Goal: Information Seeking & Learning: Learn about a topic

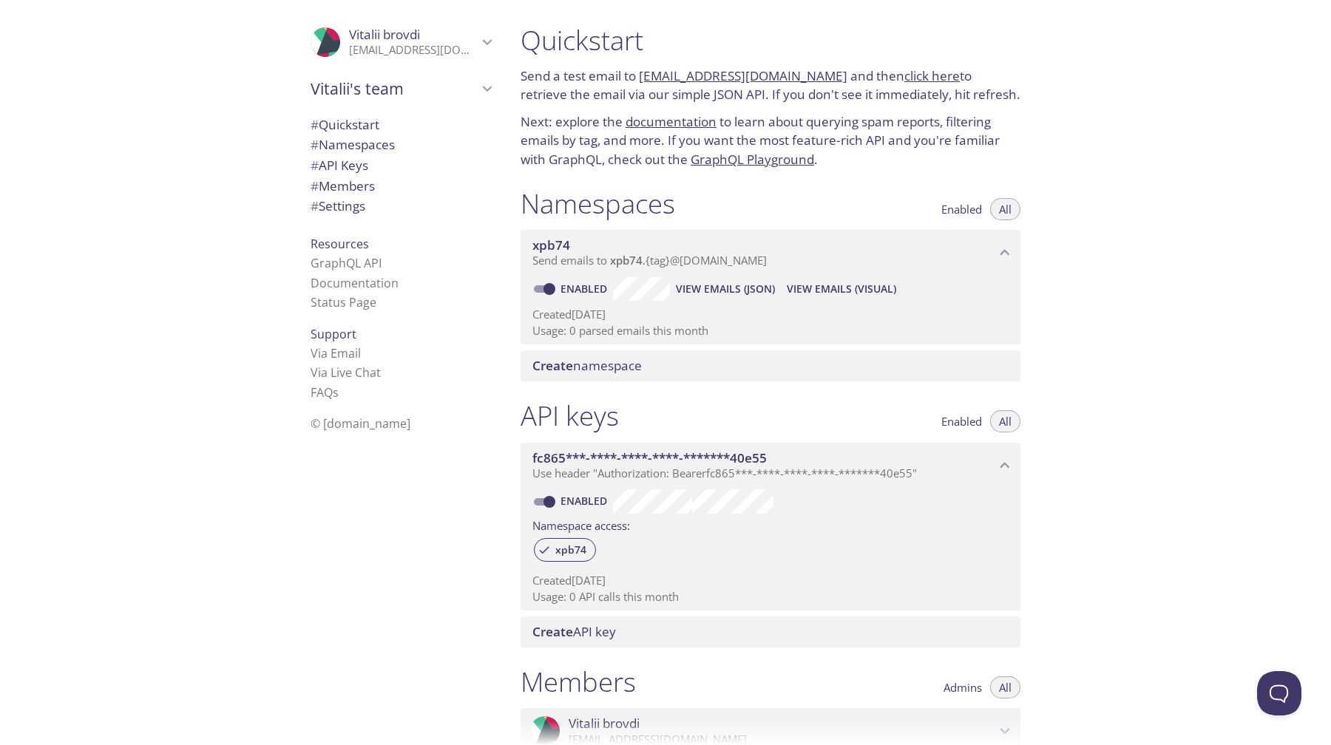
click at [442, 90] on span "Vitalii's team" at bounding box center [394, 88] width 167 height 21
click at [455, 92] on span "Vitalii's team" at bounding box center [394, 88] width 167 height 21
click at [435, 45] on p "[EMAIL_ADDRESS][DOMAIN_NAME]" at bounding box center [413, 50] width 129 height 15
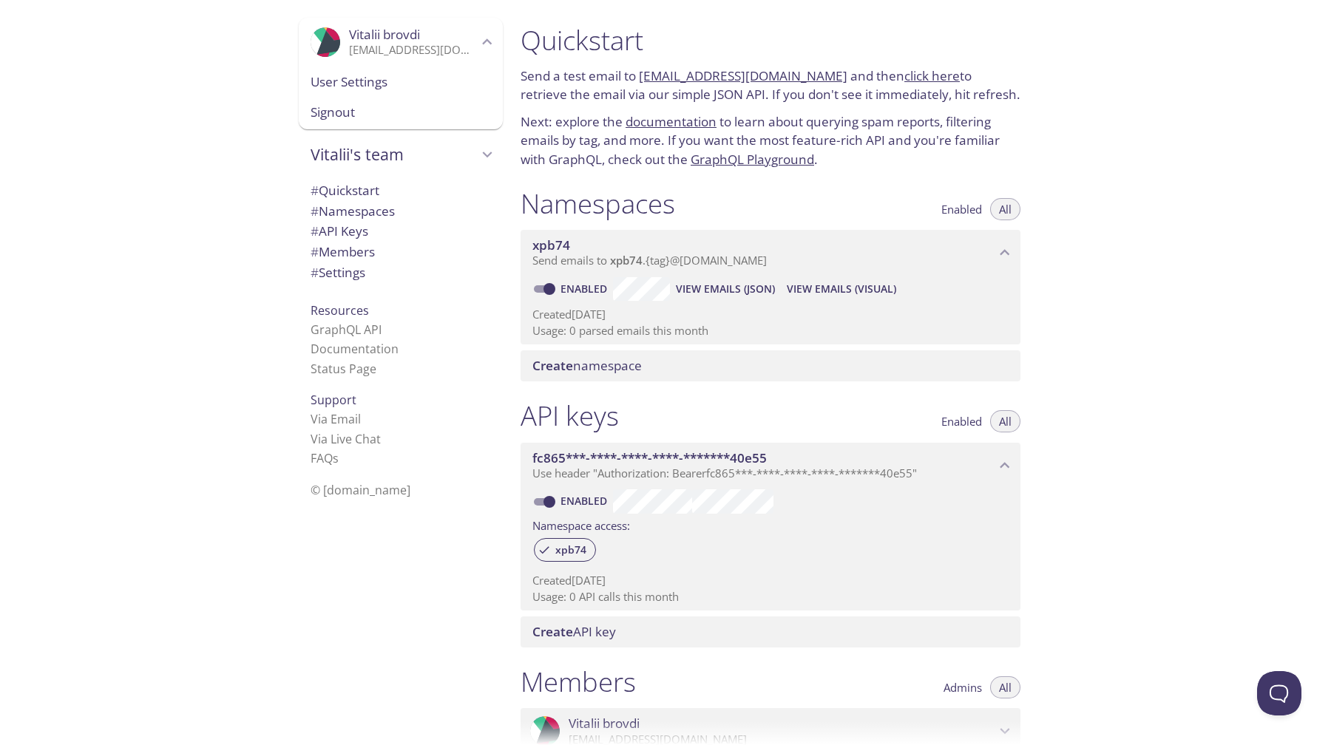
click at [236, 277] on div ".cls-1 { fill: #6d5ca8; } .cls-2 { fill: #3fc191; } .cls-3 { fill: #3b4752; } .…" at bounding box center [254, 372] width 509 height 745
click at [344, 206] on span "# Namespaces" at bounding box center [353, 211] width 84 height 17
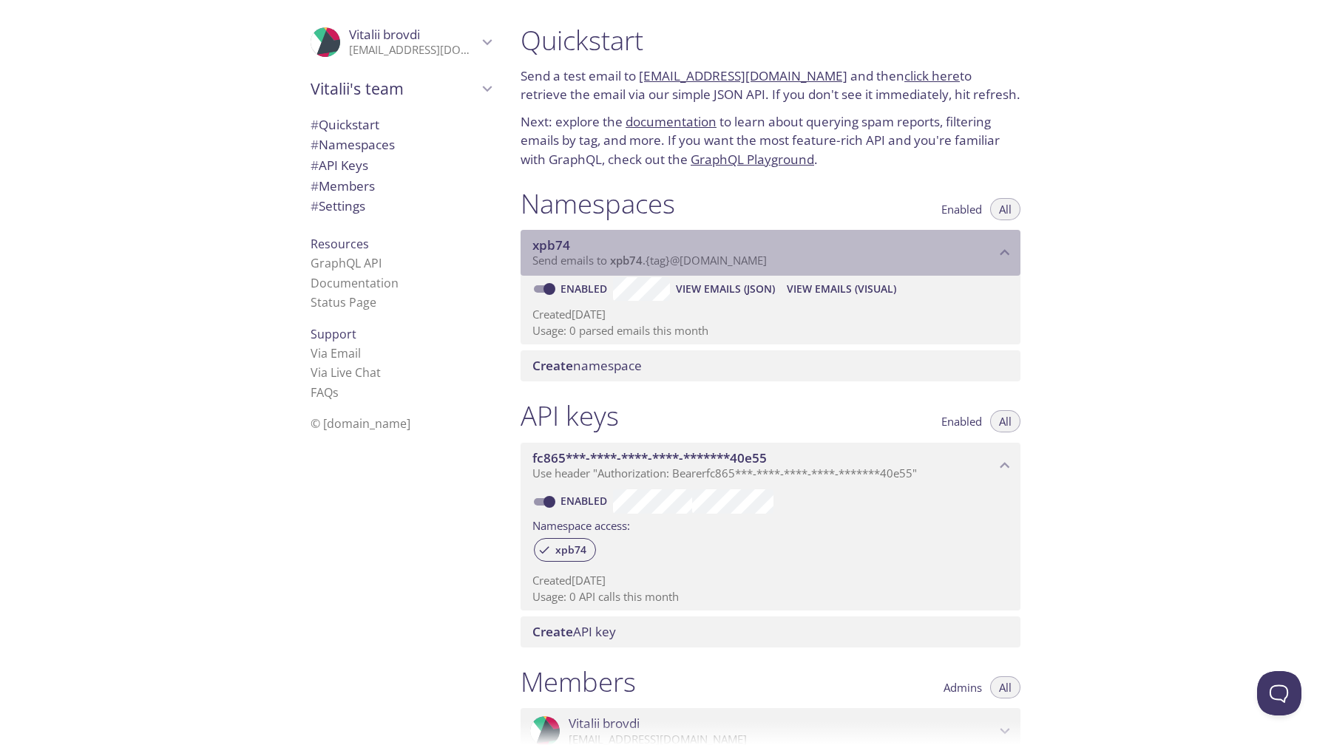
click at [555, 242] on span "xpb74" at bounding box center [551, 245] width 38 height 17
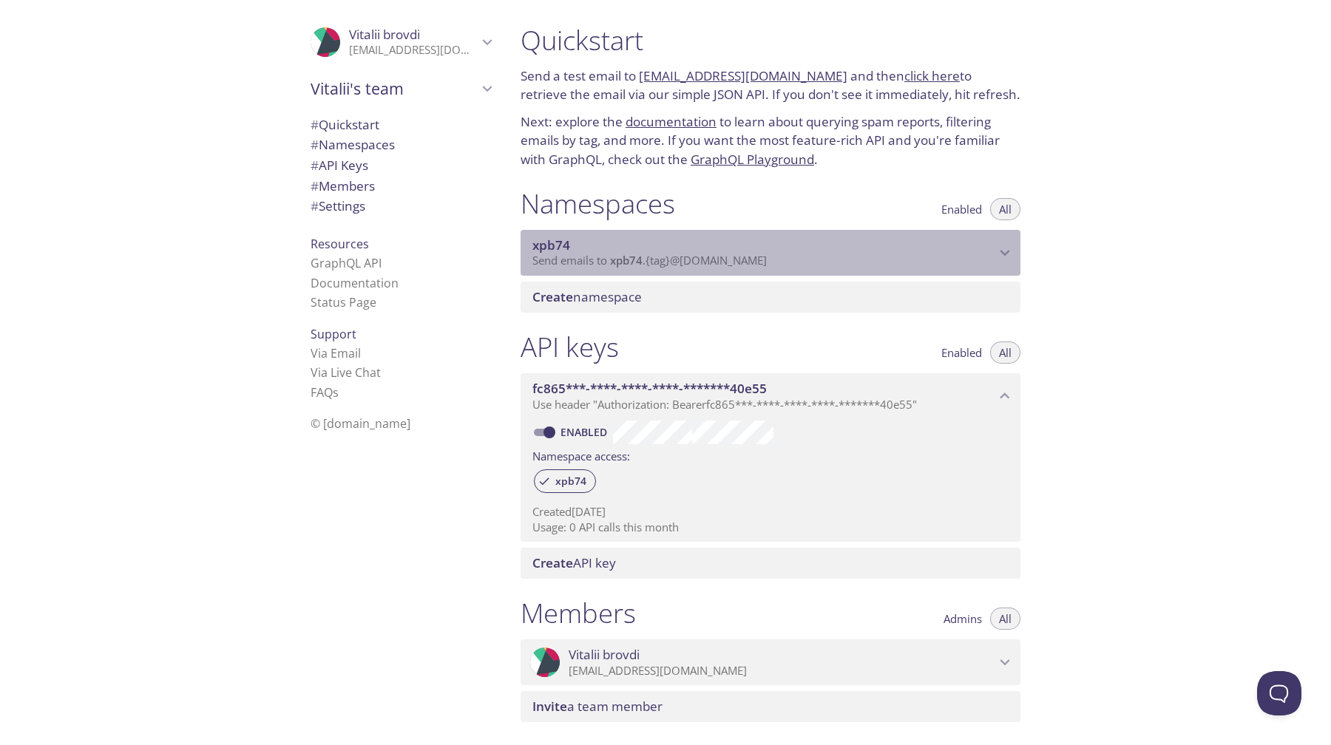
click at [555, 242] on span "xpb74" at bounding box center [551, 245] width 38 height 17
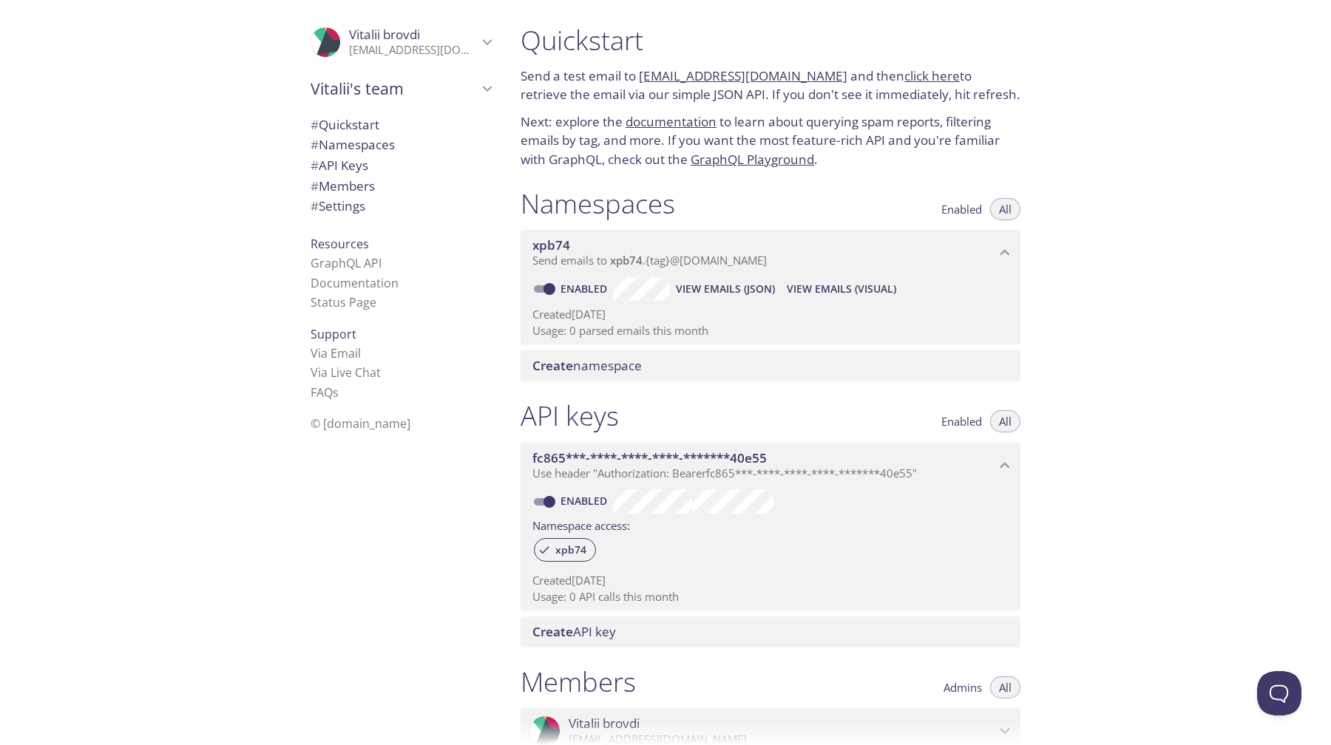
click at [367, 91] on span "Vitalii's team" at bounding box center [394, 88] width 167 height 21
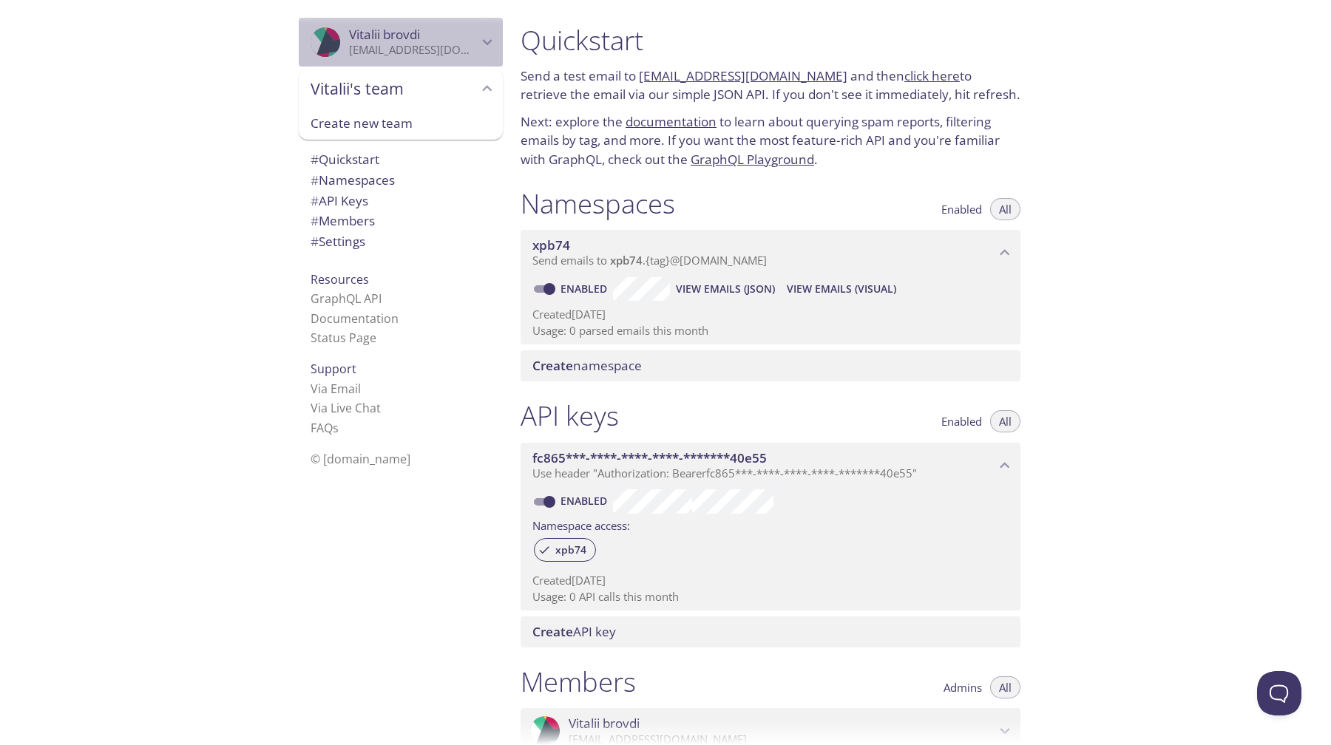
click at [367, 31] on span "Vitalii brovdi" at bounding box center [384, 34] width 71 height 17
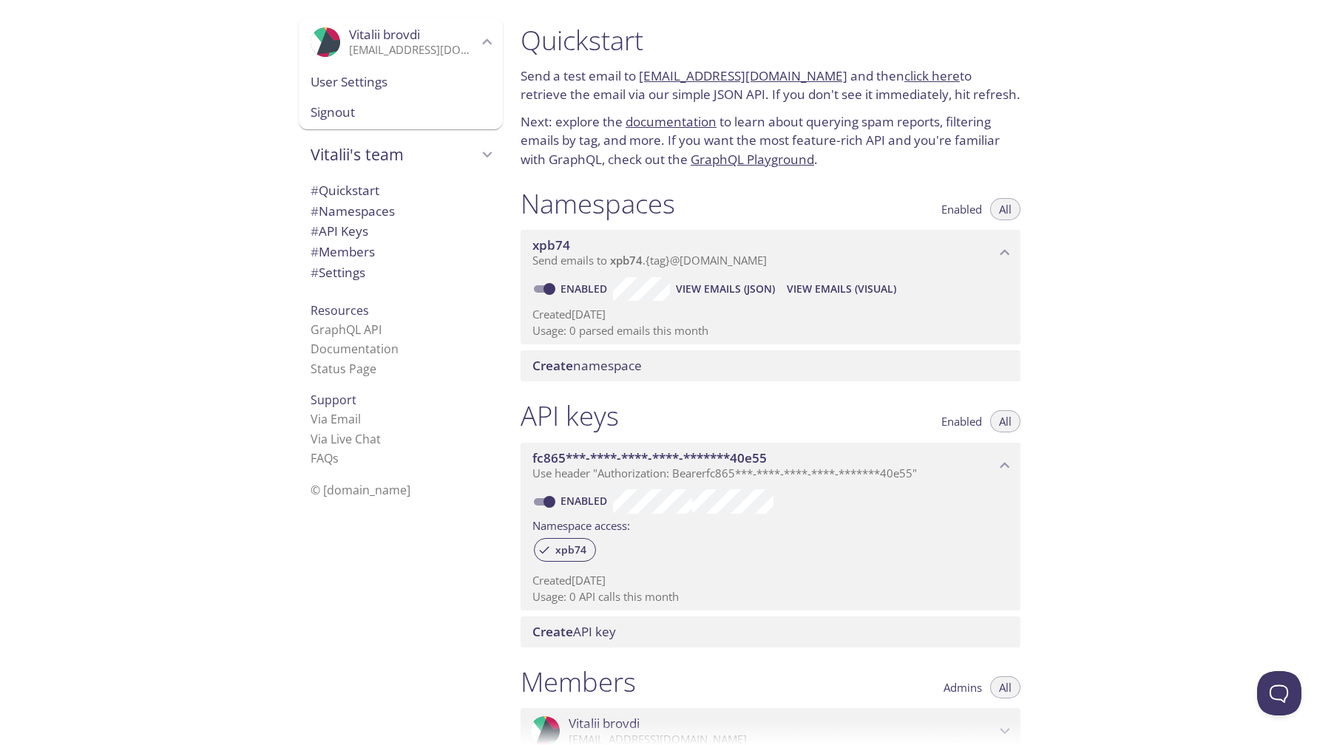
click at [371, 162] on span "Vitalii's team" at bounding box center [394, 154] width 167 height 21
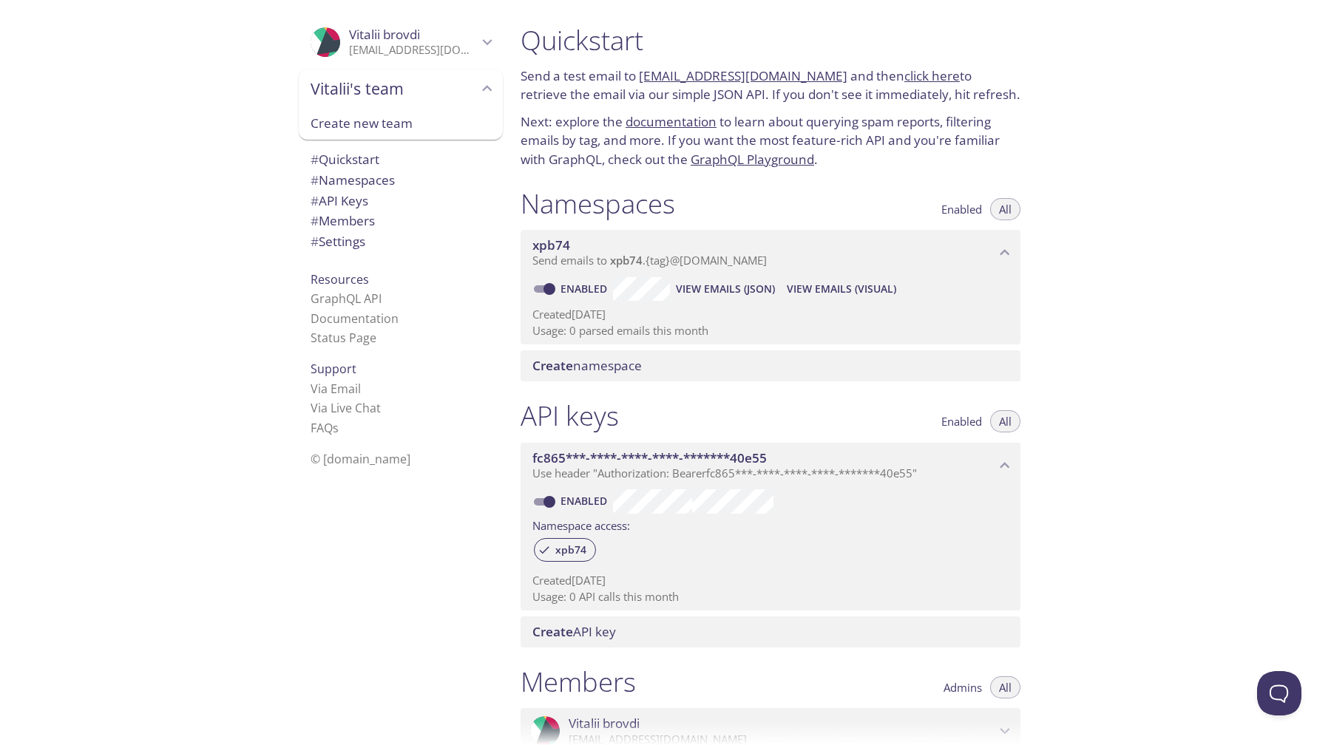
click at [483, 88] on icon "Vitalii's team" at bounding box center [488, 88] width 10 height 6
click at [483, 88] on icon "Vitalii's team" at bounding box center [488, 89] width 10 height 6
click at [407, 89] on span "Vitalii's team" at bounding box center [394, 88] width 167 height 21
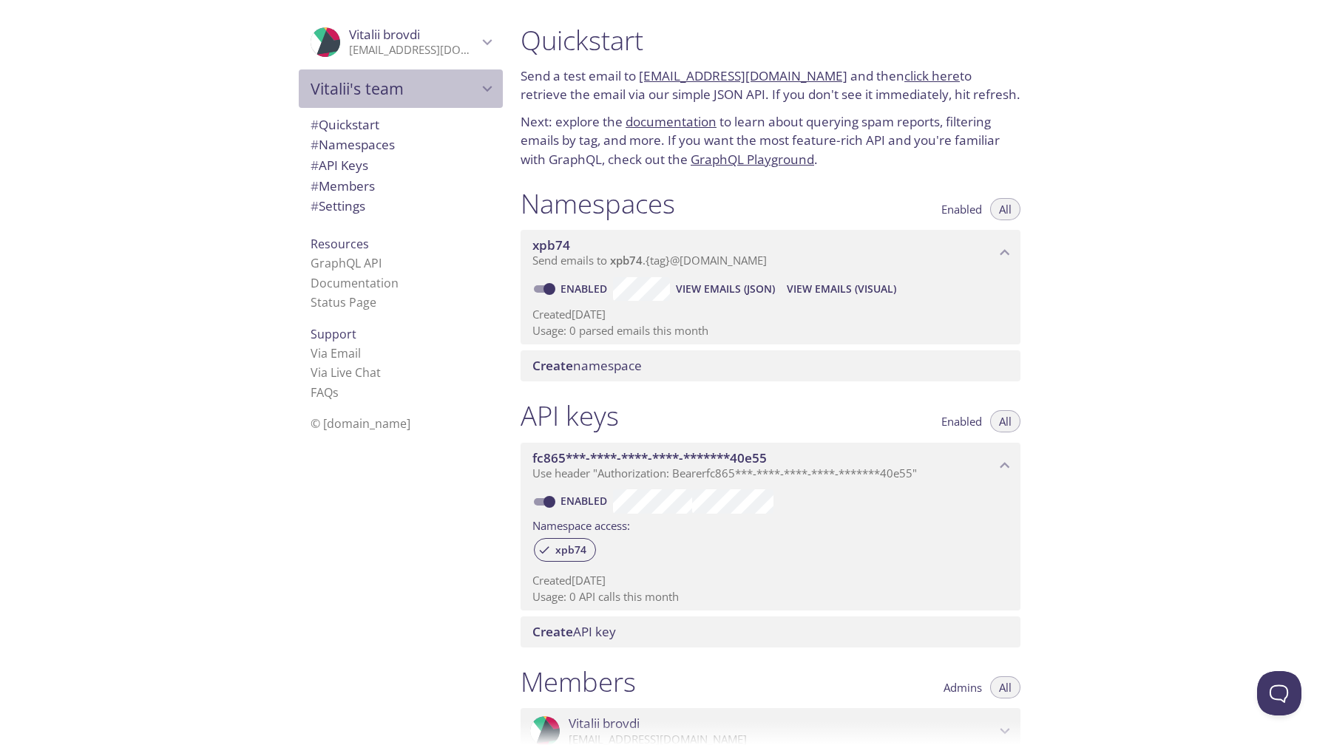
click at [388, 69] on div "Vitalii's team" at bounding box center [401, 88] width 204 height 38
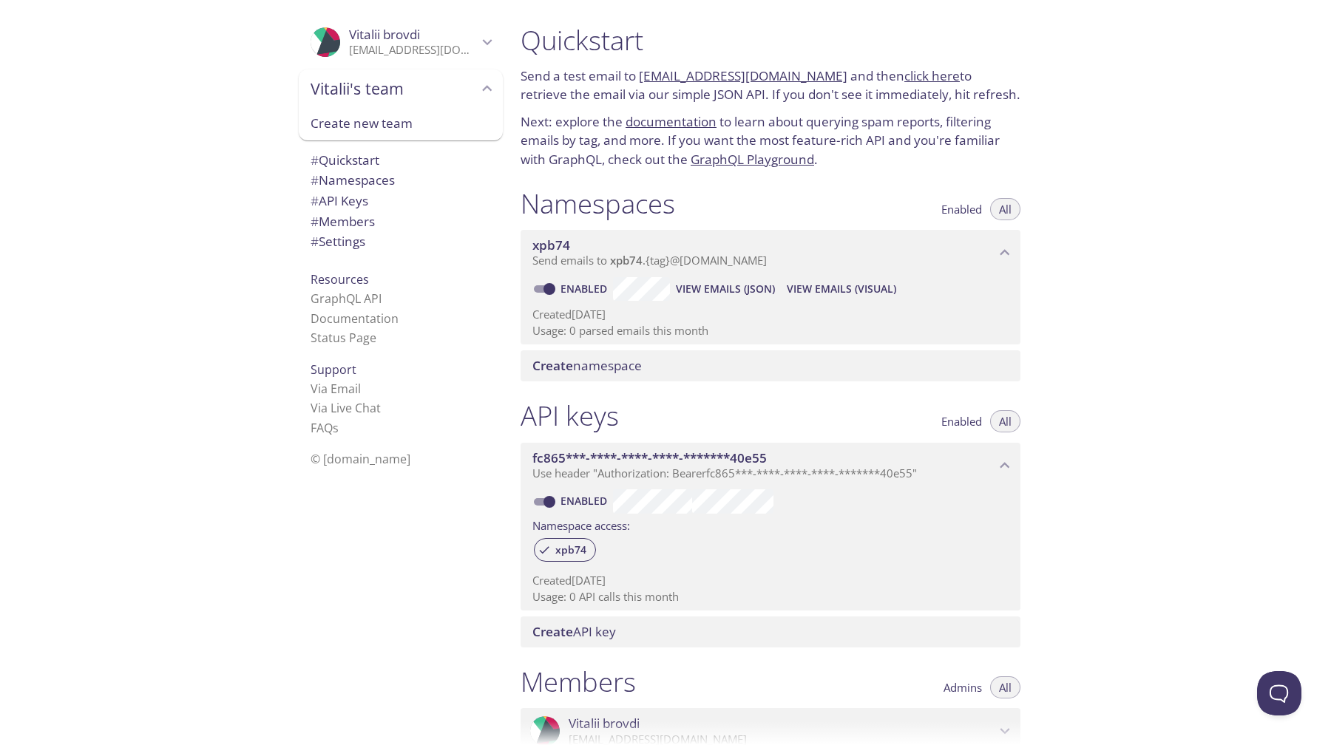
click at [388, 91] on span "Vitalii's team" at bounding box center [394, 88] width 167 height 21
click at [390, 91] on span "Vitalii's team" at bounding box center [394, 88] width 167 height 21
click at [424, 53] on p "[EMAIL_ADDRESS][DOMAIN_NAME]" at bounding box center [413, 50] width 129 height 15
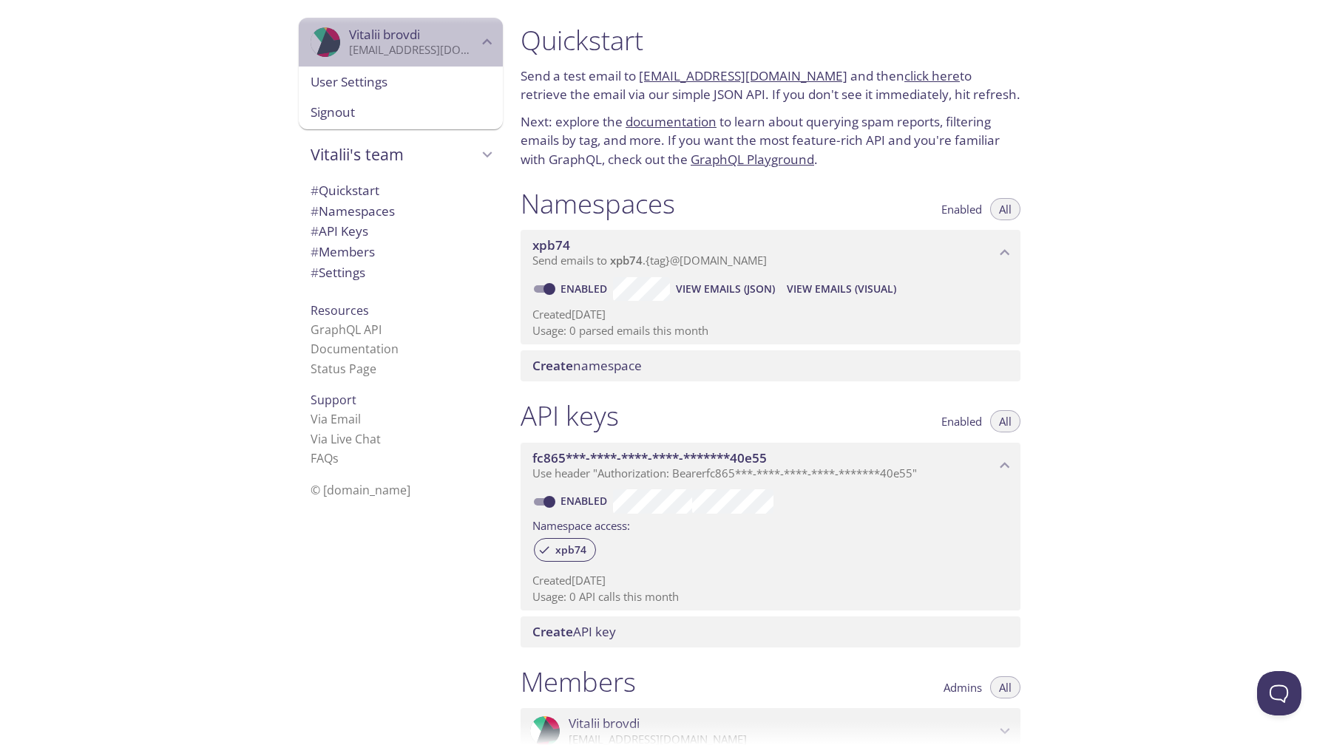
click at [436, 41] on span "Vitalii brovdi" at bounding box center [413, 35] width 129 height 16
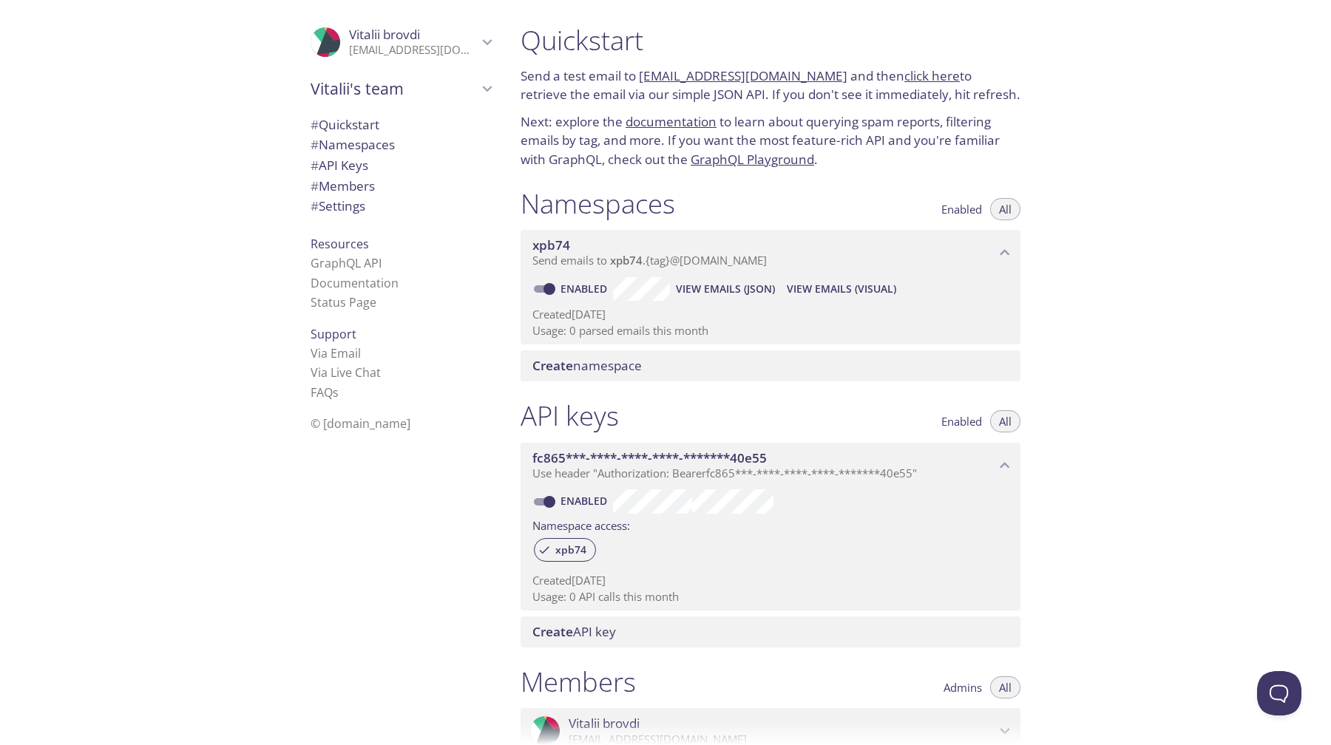
click at [399, 95] on span "Vitalii's team" at bounding box center [394, 88] width 167 height 21
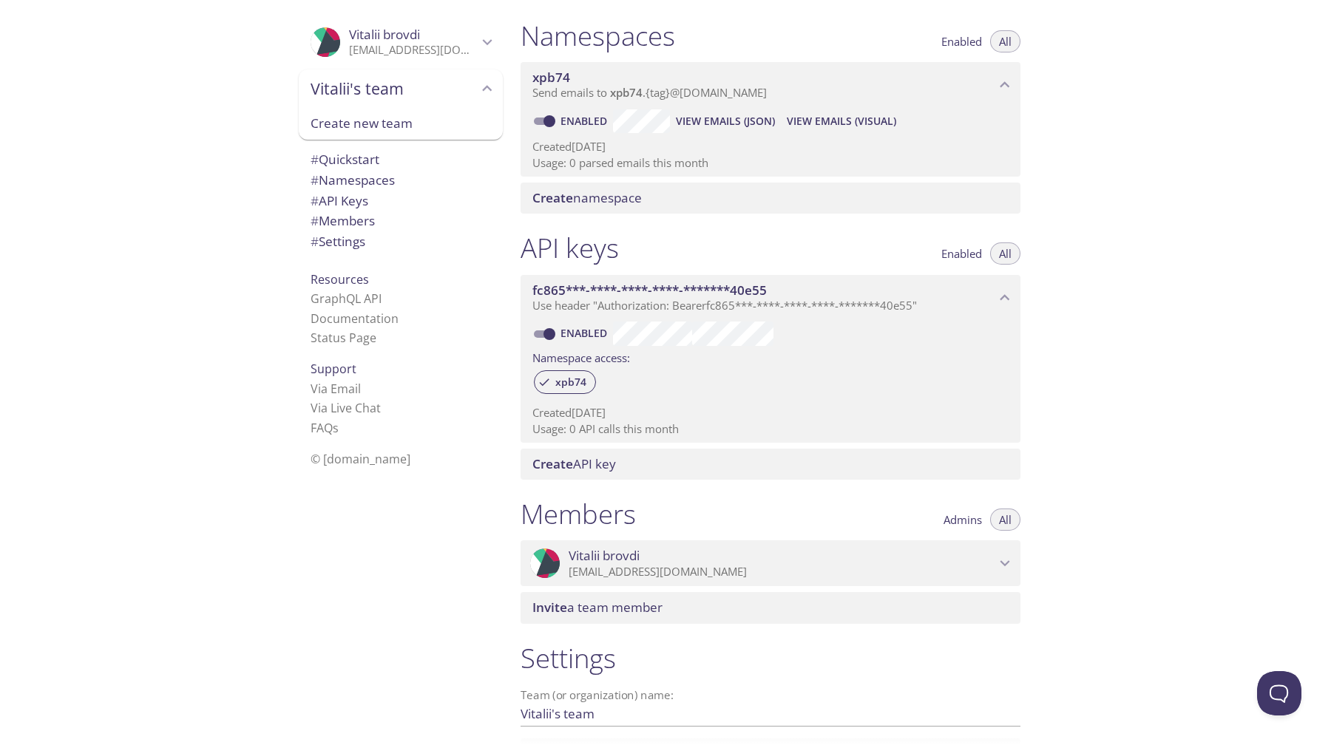
scroll to position [164, 0]
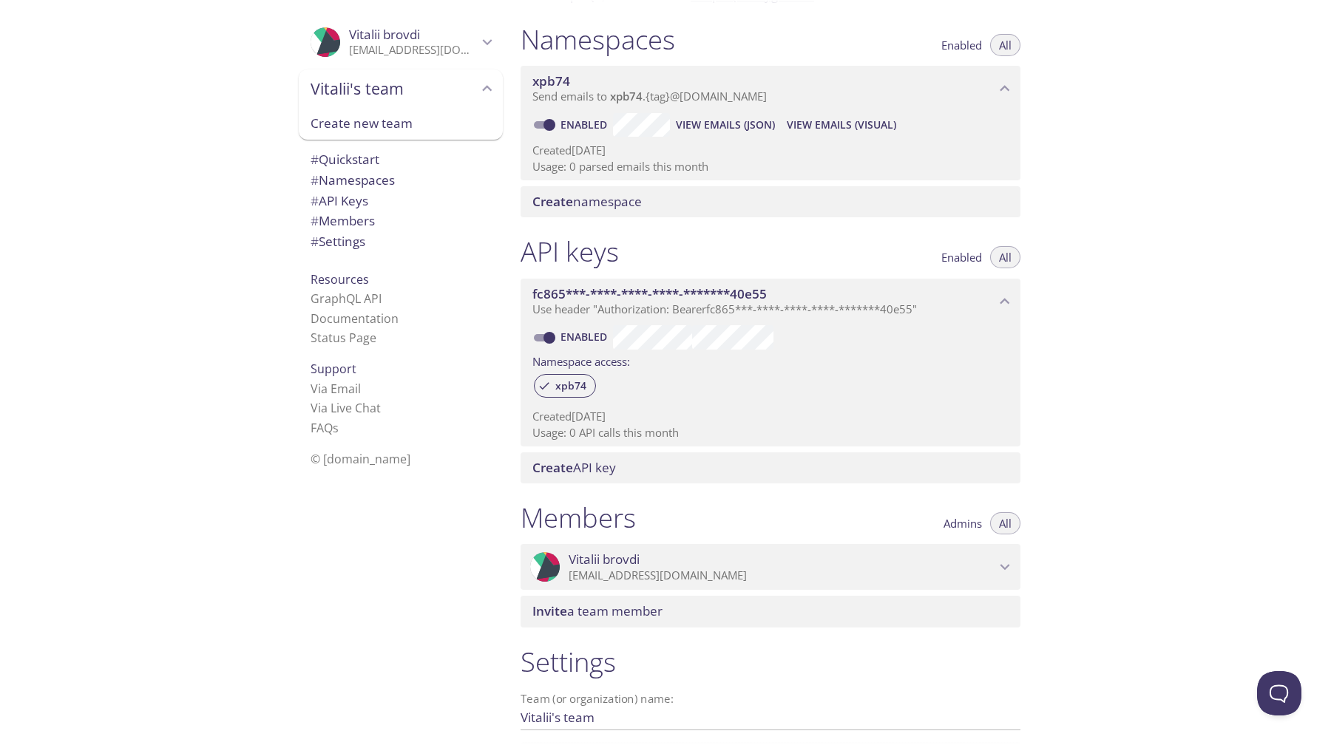
click at [407, 36] on span "Vitalii brovdi" at bounding box center [384, 34] width 71 height 17
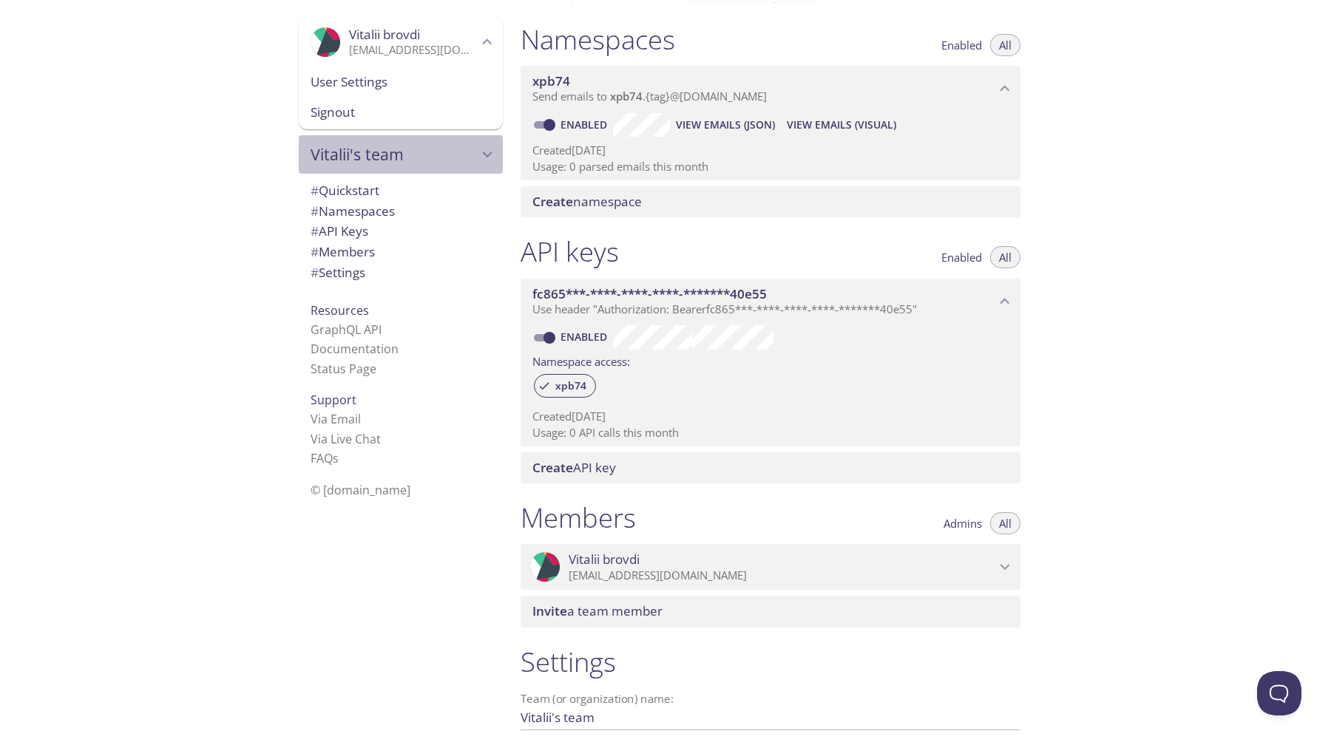
click at [398, 155] on span "Vitalii's team" at bounding box center [394, 154] width 167 height 21
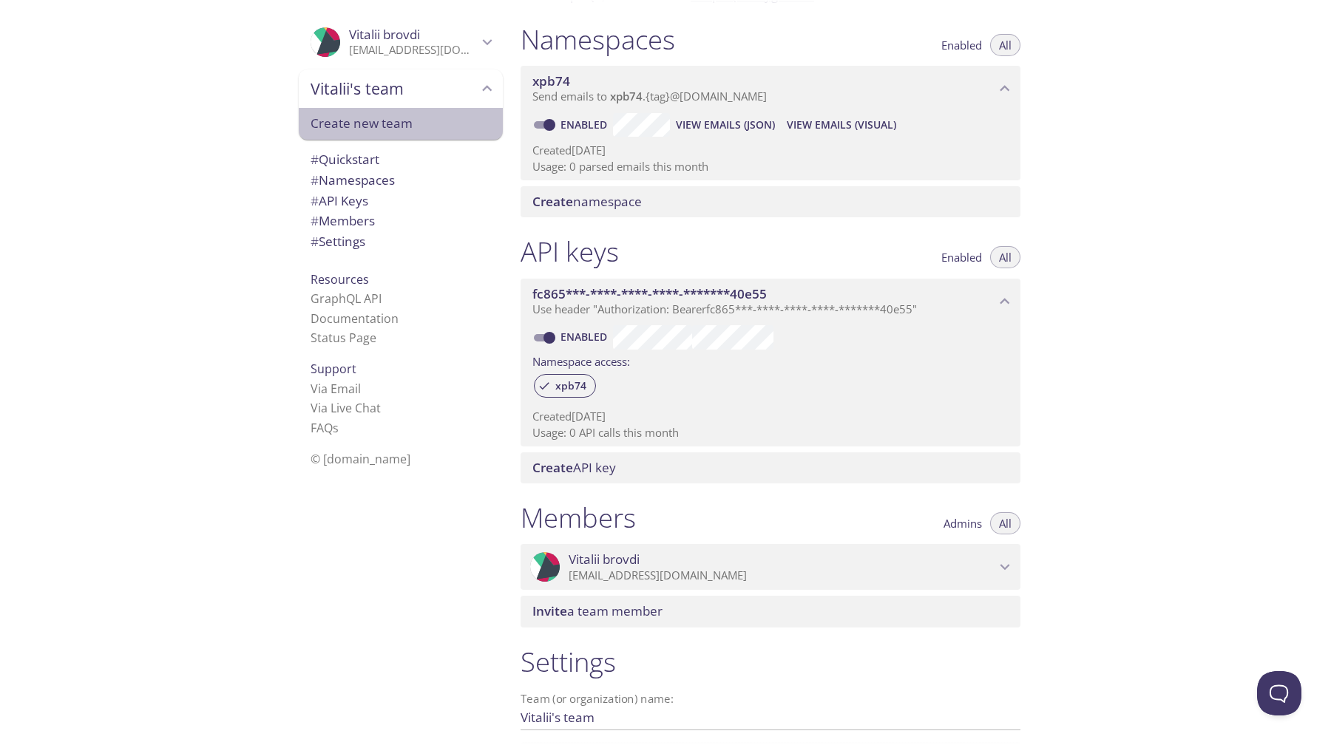
click at [388, 126] on span "Create new team" at bounding box center [401, 123] width 180 height 19
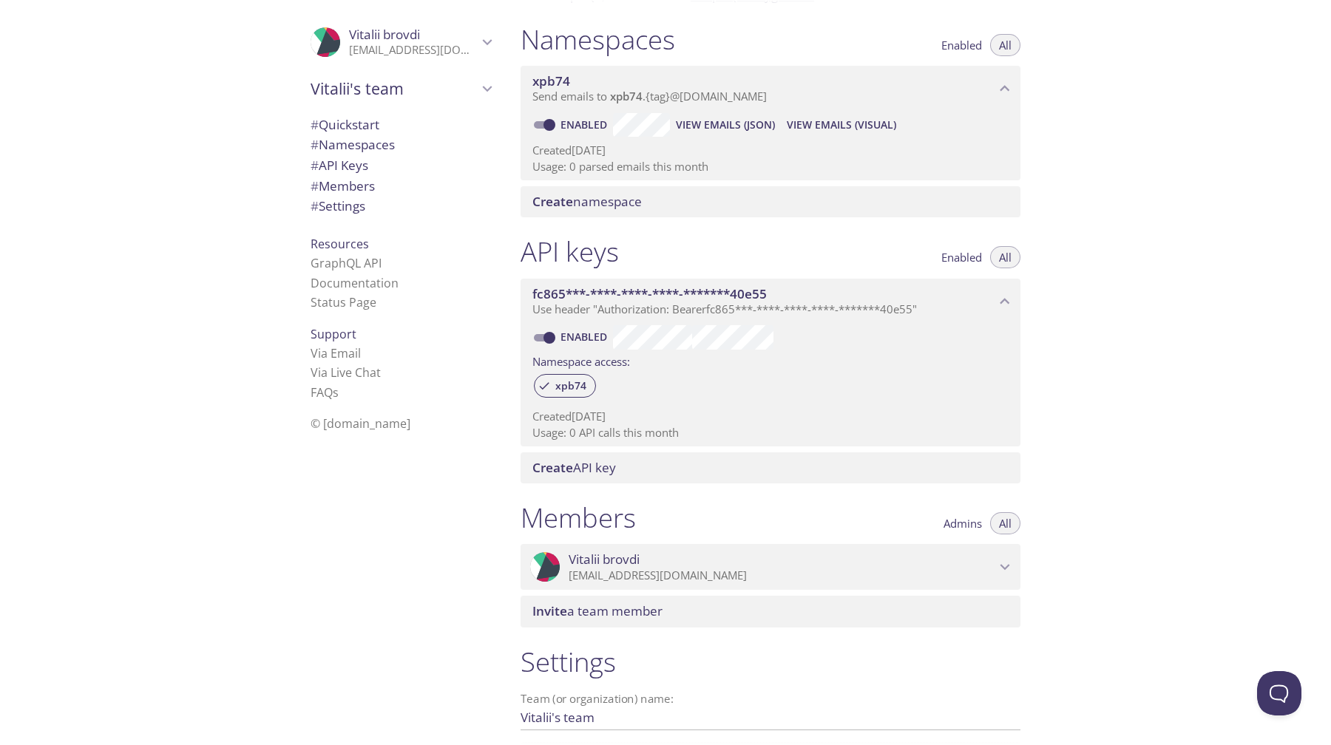
click at [391, 90] on span "Vitalii's team" at bounding box center [394, 88] width 167 height 21
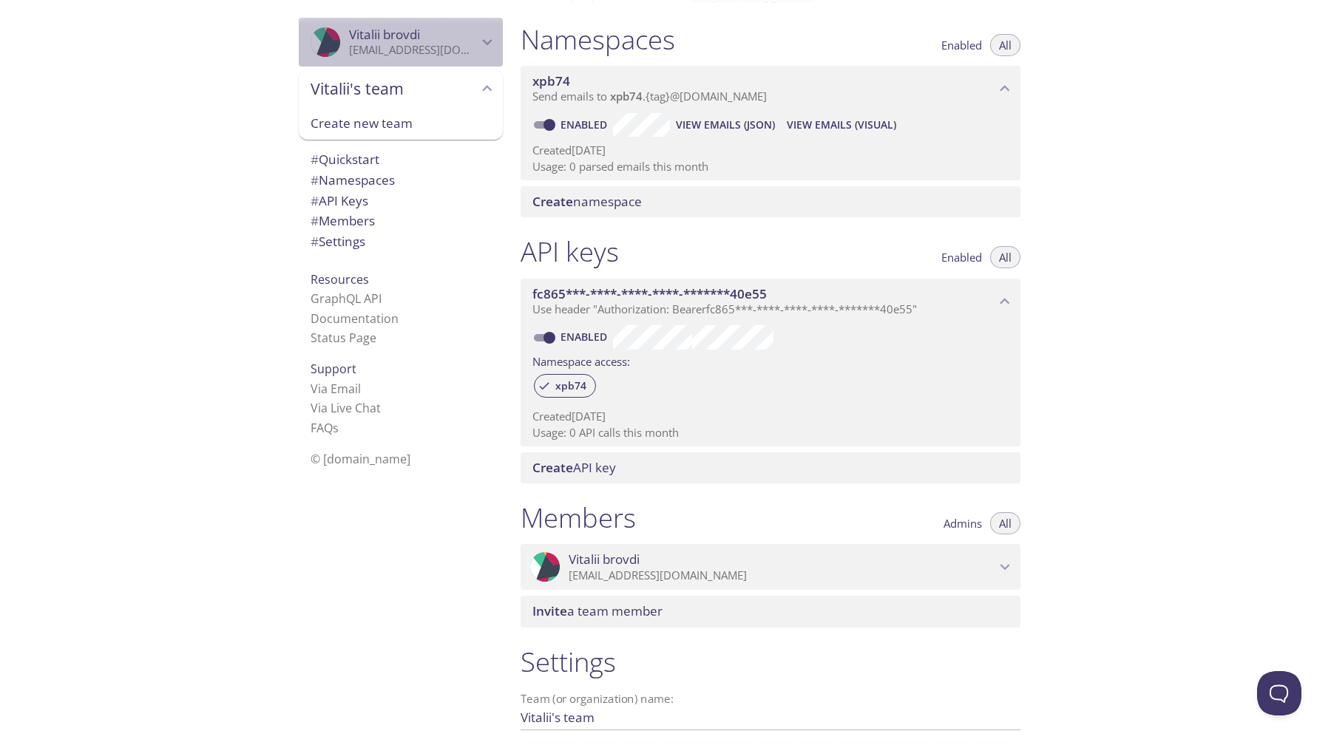
click at [417, 52] on p "[EMAIL_ADDRESS][DOMAIN_NAME]" at bounding box center [413, 50] width 129 height 15
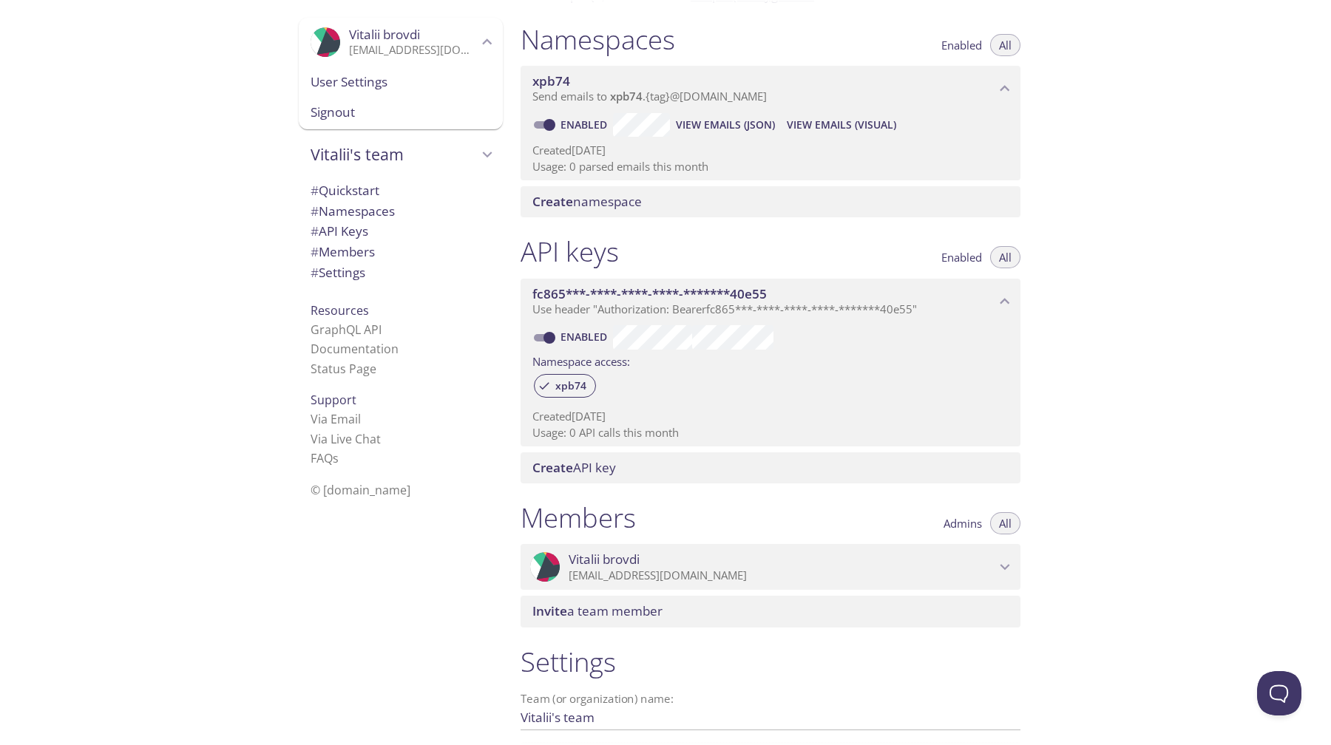
click at [438, 86] on span "User Settings" at bounding box center [401, 81] width 180 height 19
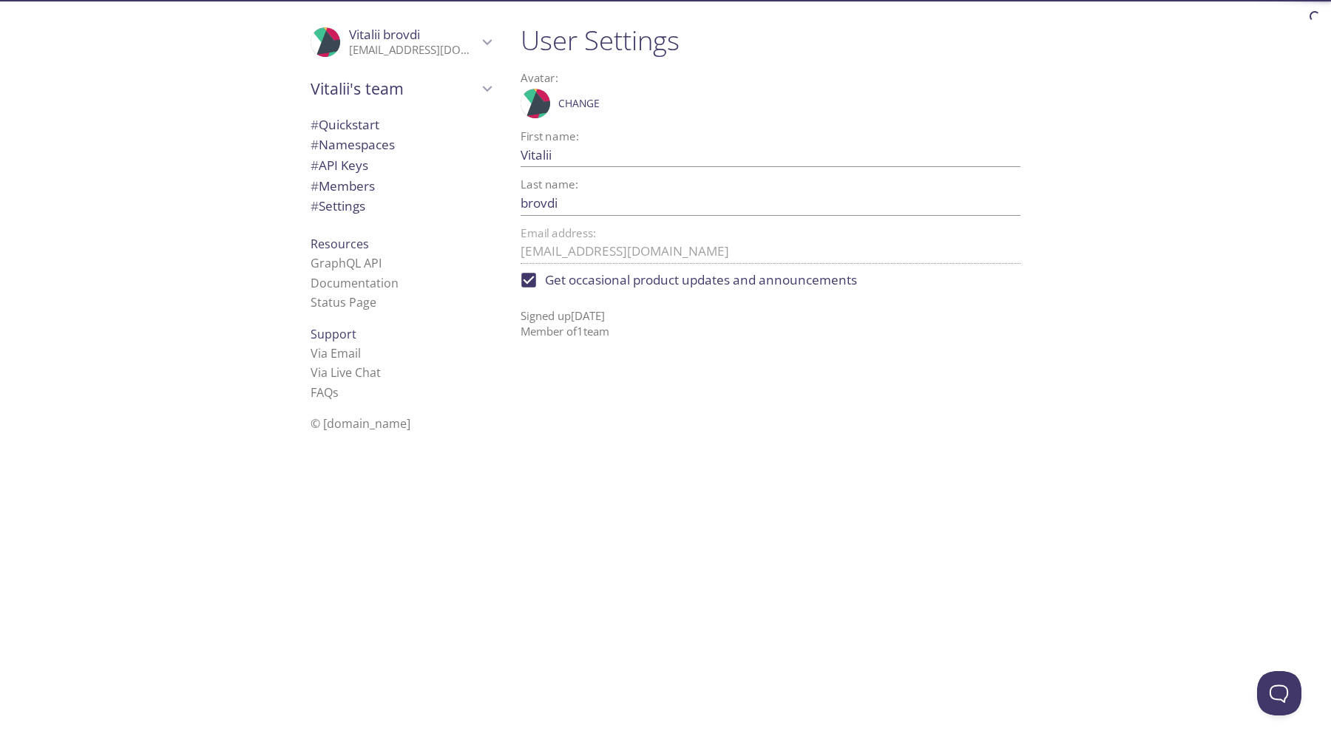
click at [393, 129] on span "# Quickstart" at bounding box center [401, 124] width 180 height 19
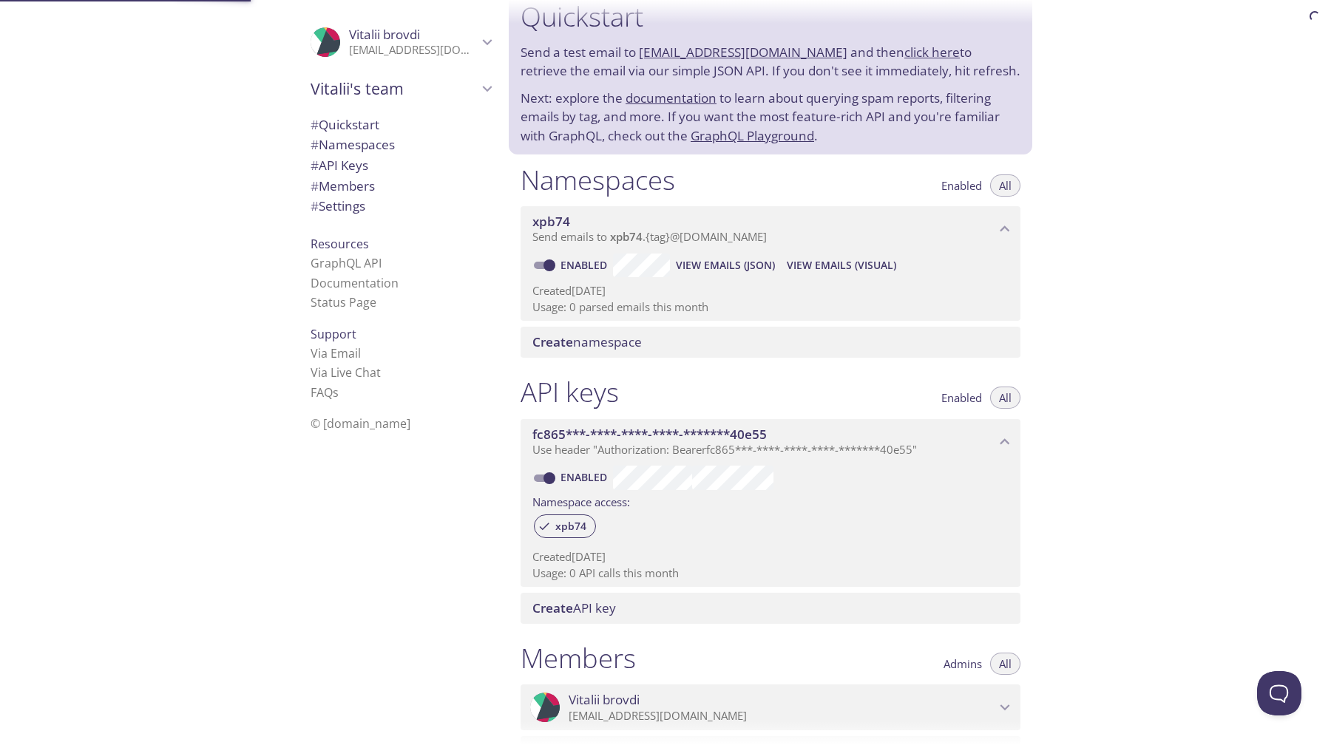
click at [391, 146] on span "# Namespaces" at bounding box center [401, 144] width 180 height 19
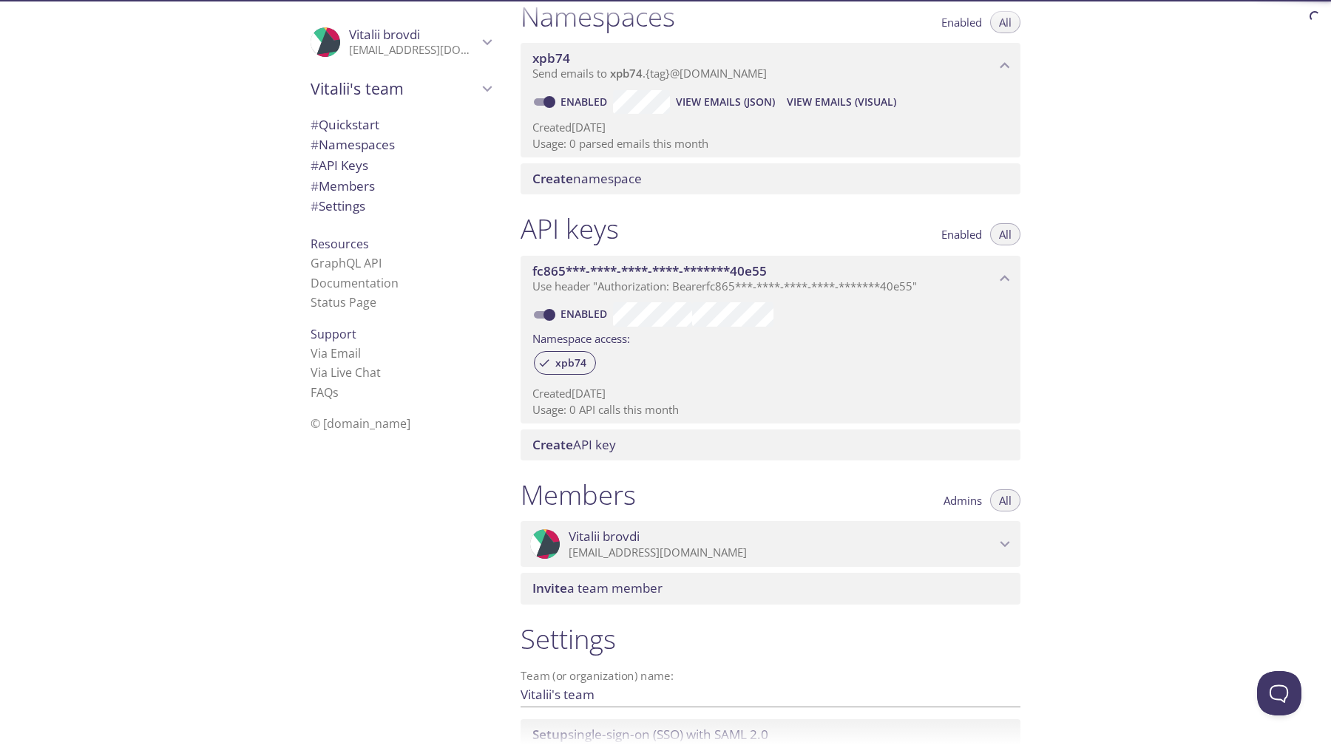
click at [390, 160] on span "# API Keys" at bounding box center [401, 165] width 180 height 19
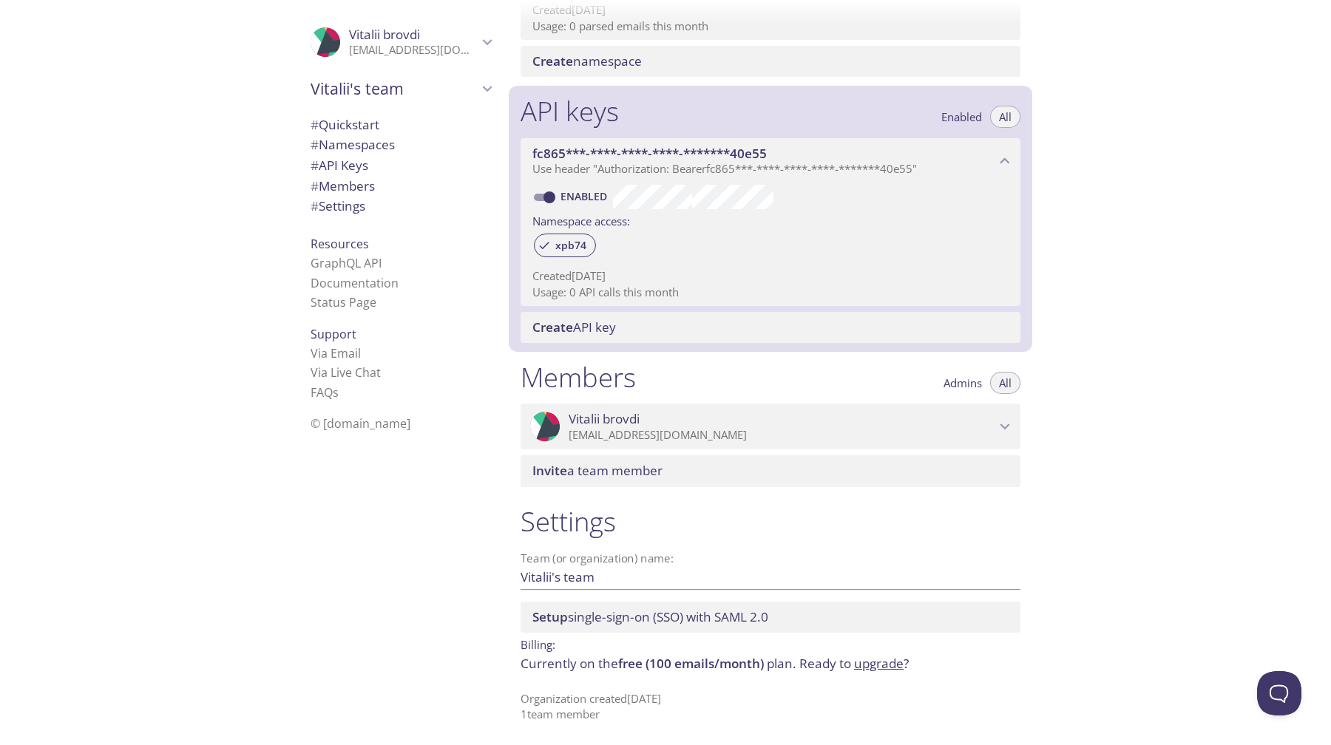
scroll to position [306, 0]
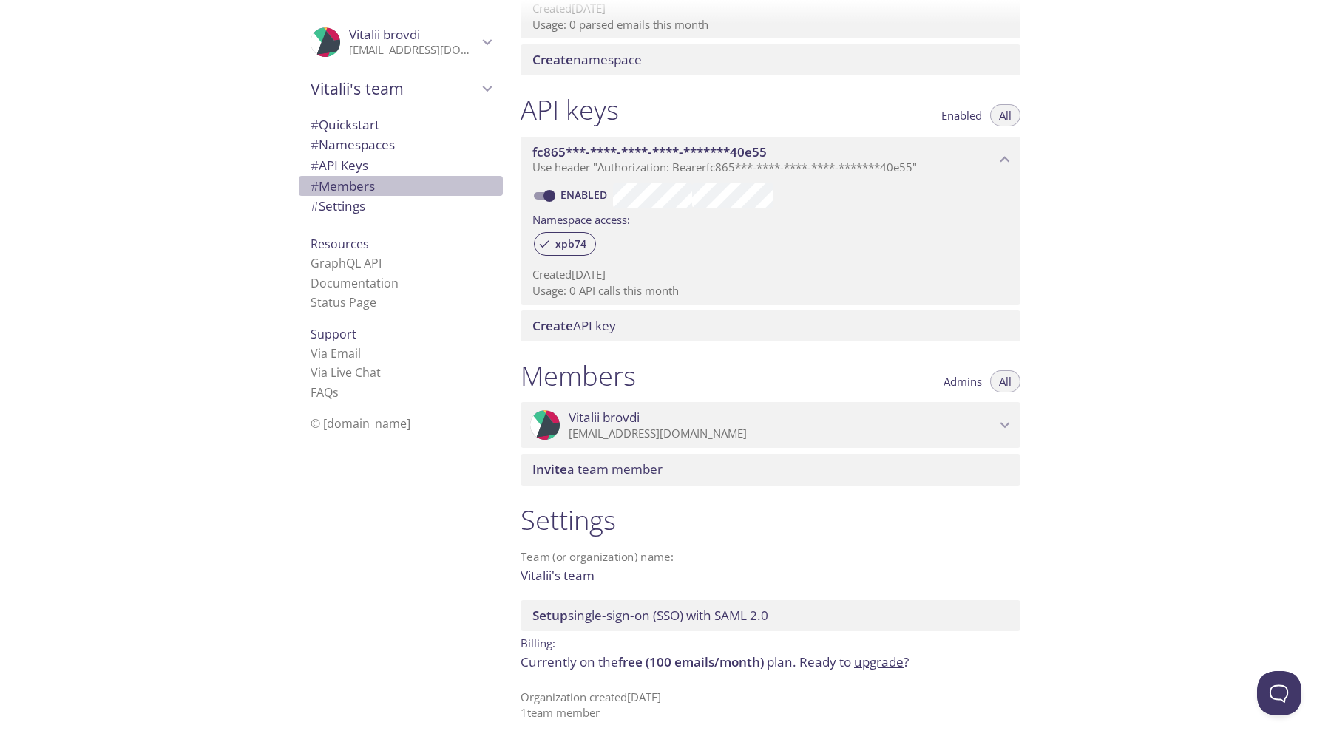
click at [390, 191] on span "# Members" at bounding box center [401, 186] width 180 height 19
drag, startPoint x: 628, startPoint y: 665, endPoint x: 665, endPoint y: 665, distance: 37.0
click at [663, 665] on span "free (100 emails/month)" at bounding box center [691, 662] width 146 height 17
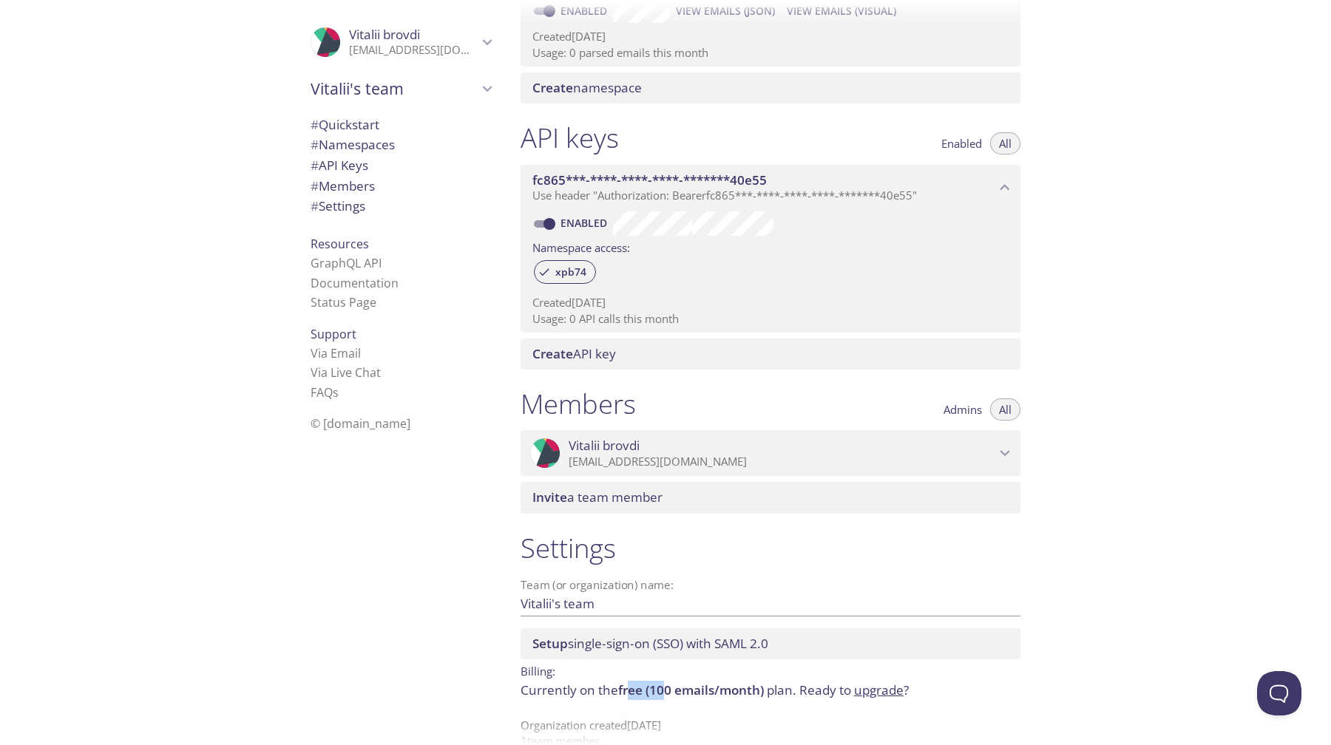
scroll to position [306, 0]
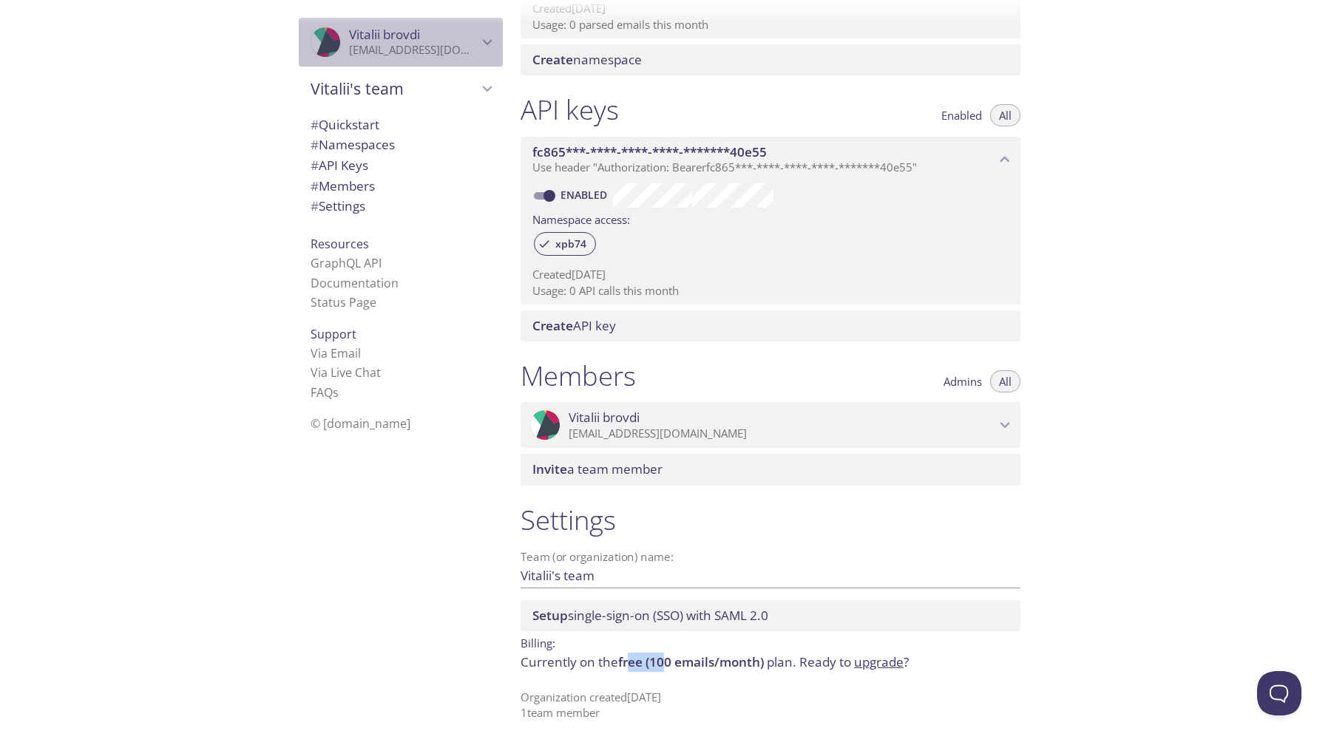
click at [384, 48] on p "[EMAIL_ADDRESS][DOMAIN_NAME]" at bounding box center [413, 50] width 129 height 15
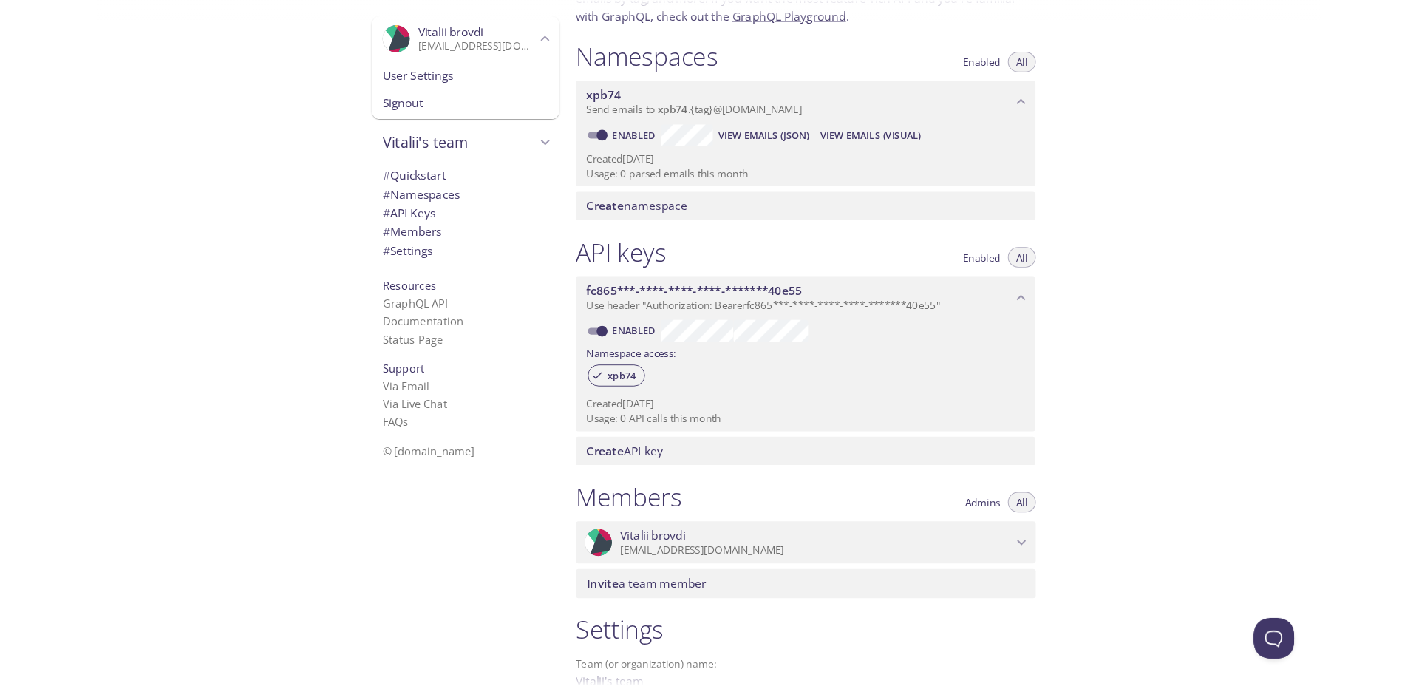
scroll to position [0, 0]
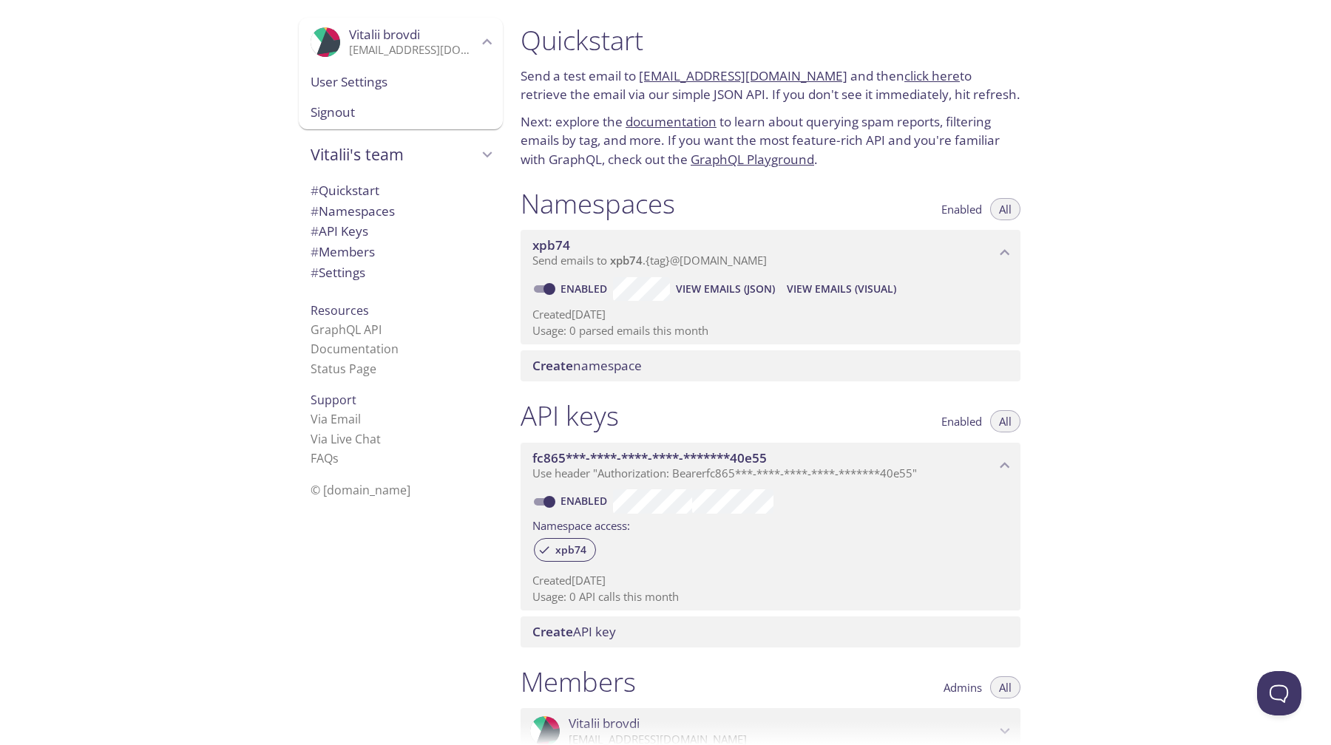
click at [421, 41] on span "Vitalii brovdi" at bounding box center [413, 35] width 129 height 16
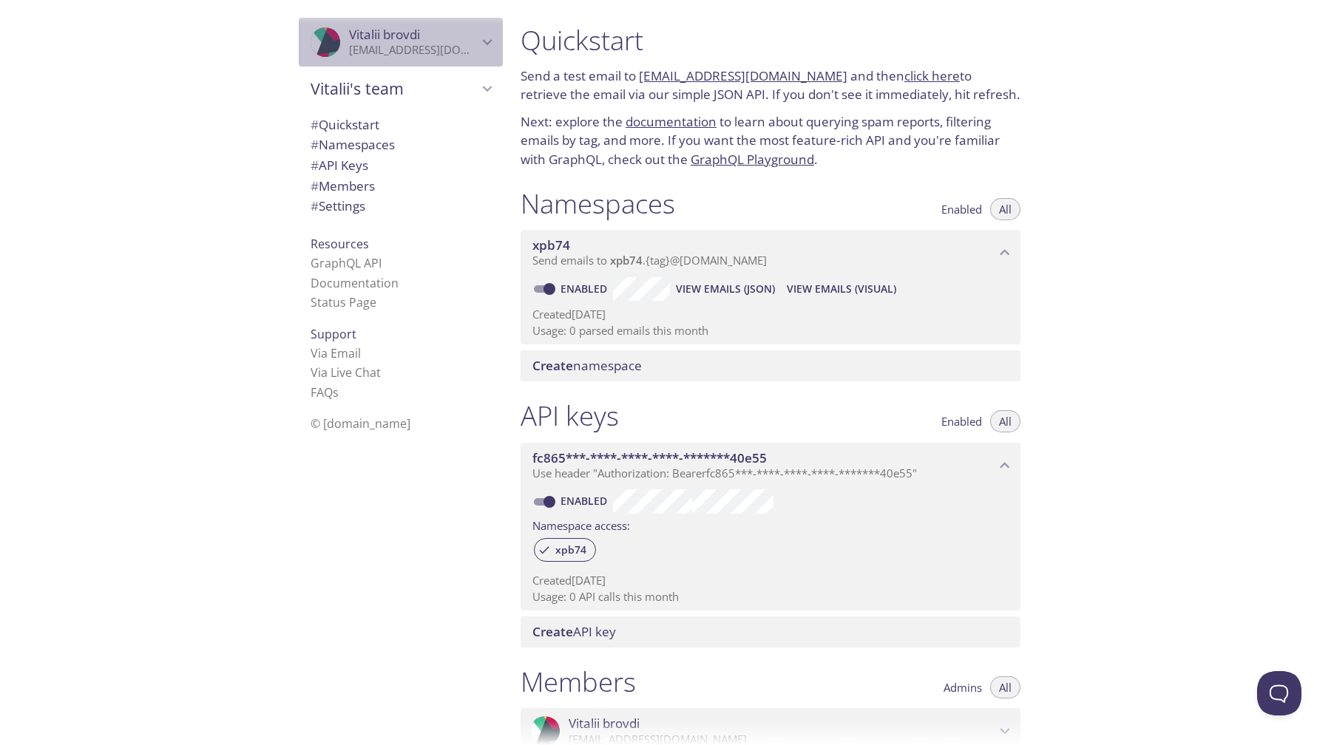
click at [421, 41] on span "Vitalii brovdi" at bounding box center [413, 35] width 129 height 16
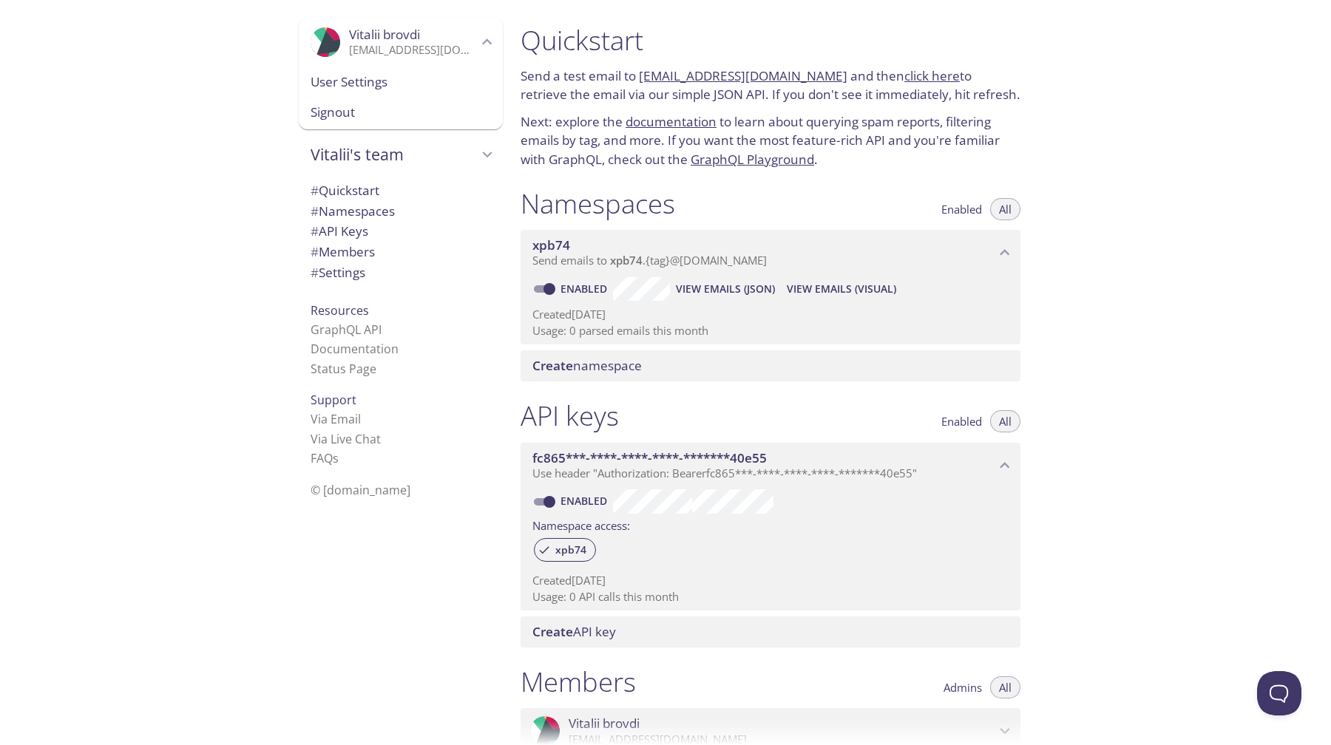
click at [415, 141] on div "Vitalii's team" at bounding box center [401, 154] width 204 height 38
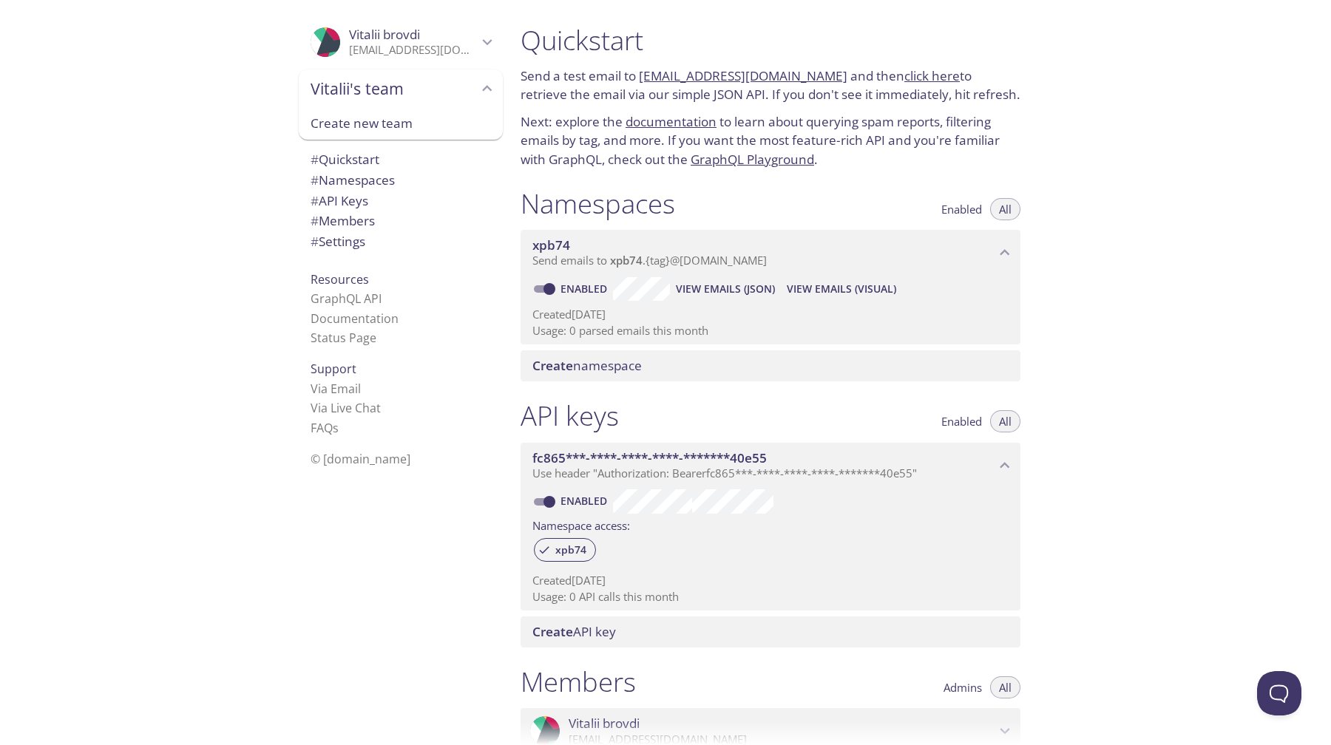
click at [446, 43] on p "[EMAIL_ADDRESS][DOMAIN_NAME]" at bounding box center [413, 50] width 129 height 15
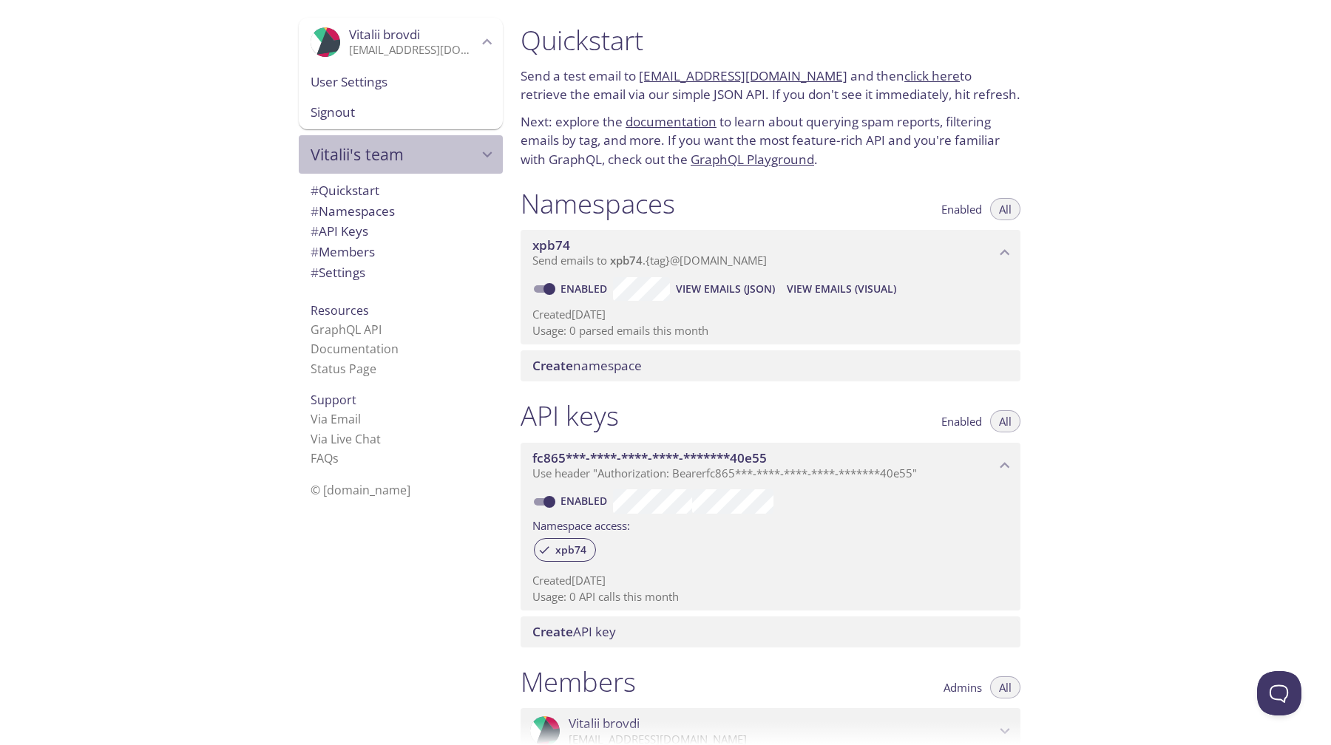
click at [458, 159] on span "Vitalii's team" at bounding box center [394, 154] width 167 height 21
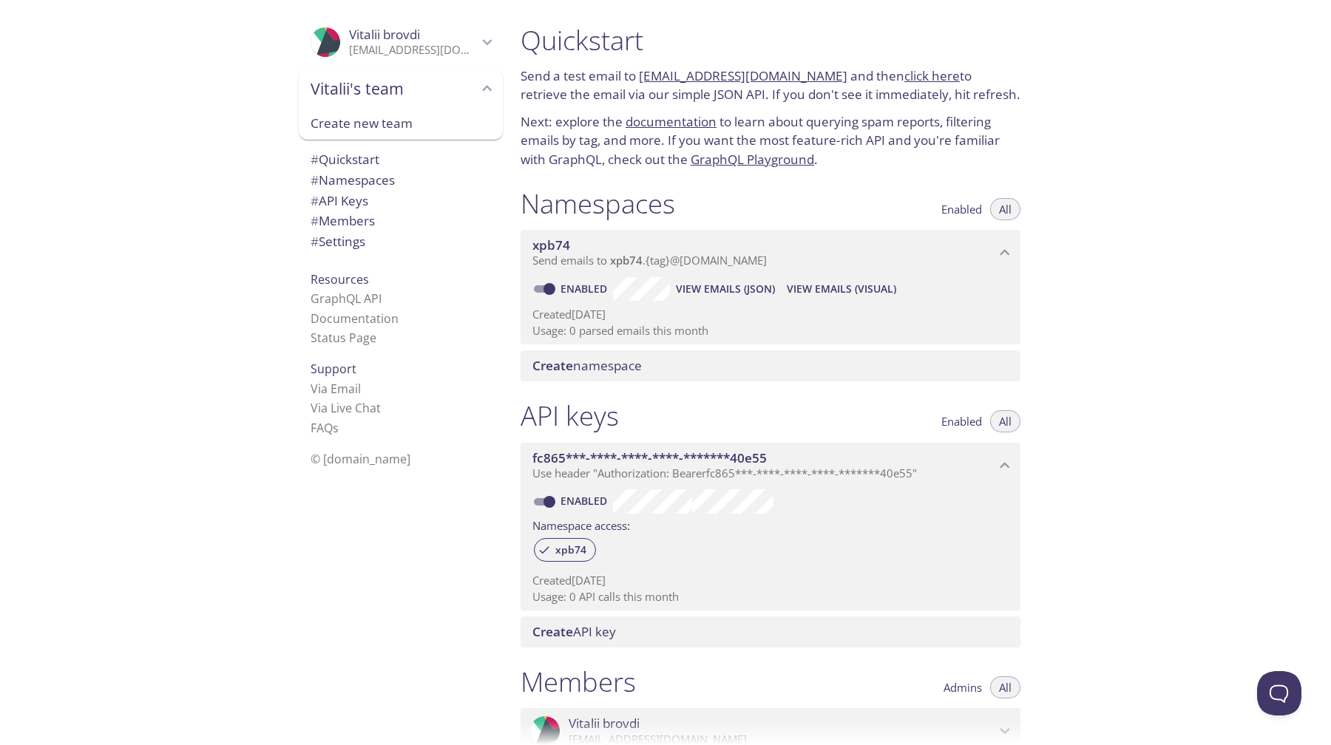
click at [1026, 70] on div "Quickstart Send a test email to [EMAIL_ADDRESS][DOMAIN_NAME] and then click her…" at bounding box center [770, 96] width 523 height 163
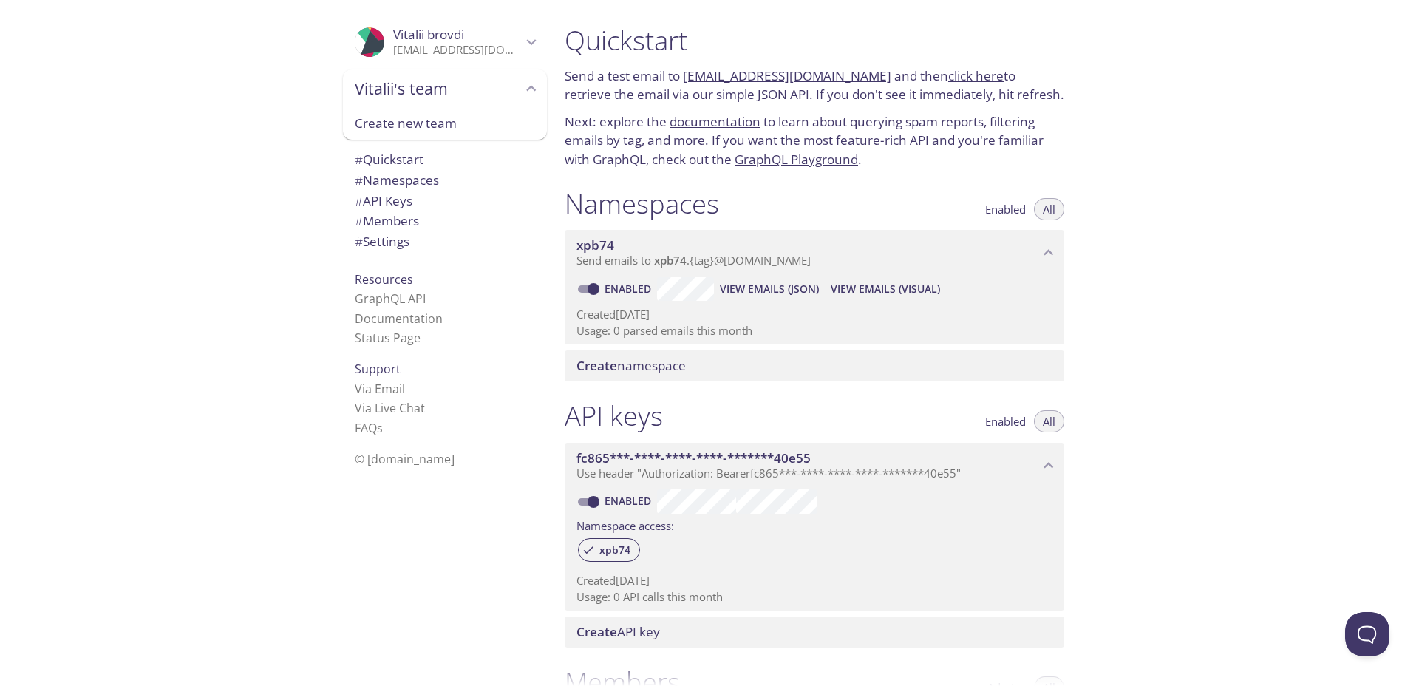
click at [642, 169] on div "Quickstart Send a test email to [EMAIL_ADDRESS][DOMAIN_NAME] and then click her…" at bounding box center [814, 96] width 523 height 163
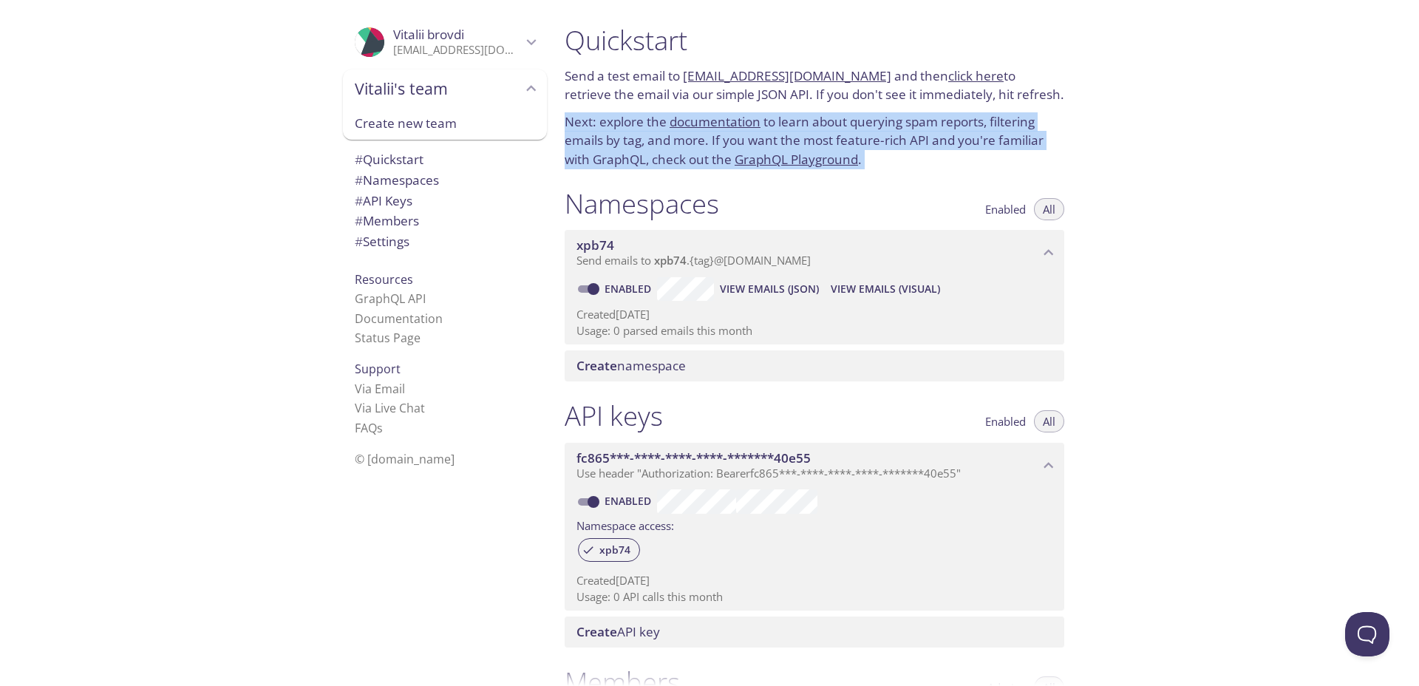
click at [642, 169] on div "Quickstart Send a test email to [EMAIL_ADDRESS][DOMAIN_NAME] and then click her…" at bounding box center [814, 96] width 523 height 163
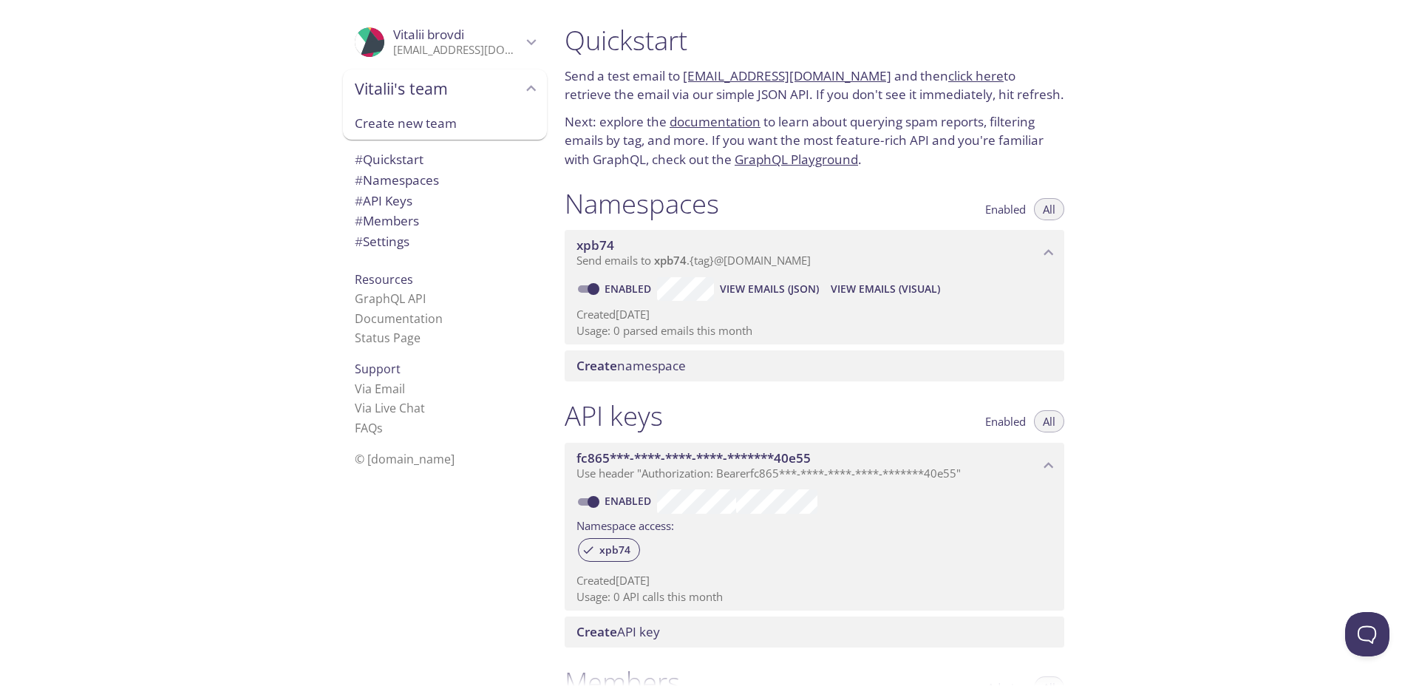
click at [642, 158] on p "Next: explore the documentation to learn about querying spam reports, filtering…" at bounding box center [815, 140] width 500 height 57
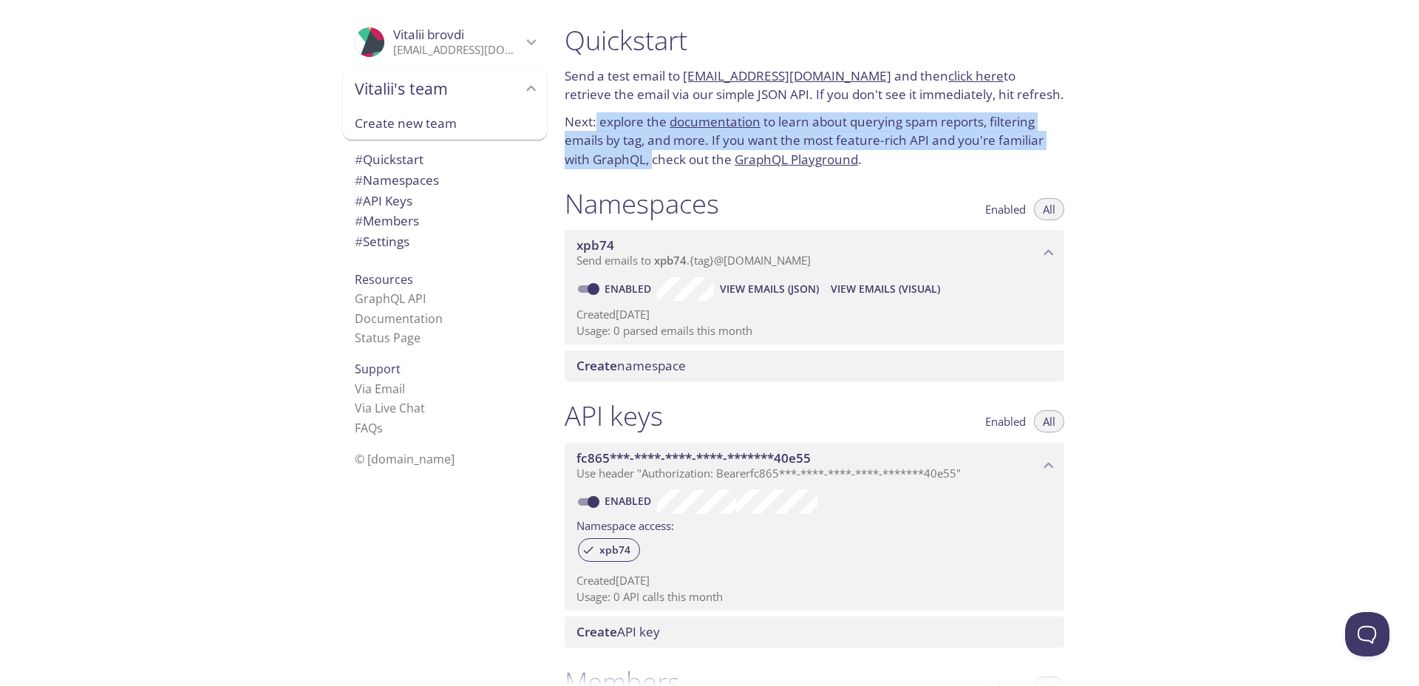
drag, startPoint x: 653, startPoint y: 162, endPoint x: 594, endPoint y: 116, distance: 74.2
click at [594, 115] on p "Next: explore the documentation to learn about querying spam reports, filtering…" at bounding box center [815, 140] width 500 height 57
click at [594, 116] on p "Next: explore the documentation to learn about querying spam reports, filtering…" at bounding box center [815, 140] width 500 height 57
drag, startPoint x: 594, startPoint y: 116, endPoint x: 683, endPoint y: 189, distance: 114.5
click at [683, 189] on div "Quickstart Send a test email to [EMAIL_ADDRESS][DOMAIN_NAME] and then click her…" at bounding box center [820, 343] width 535 height 686
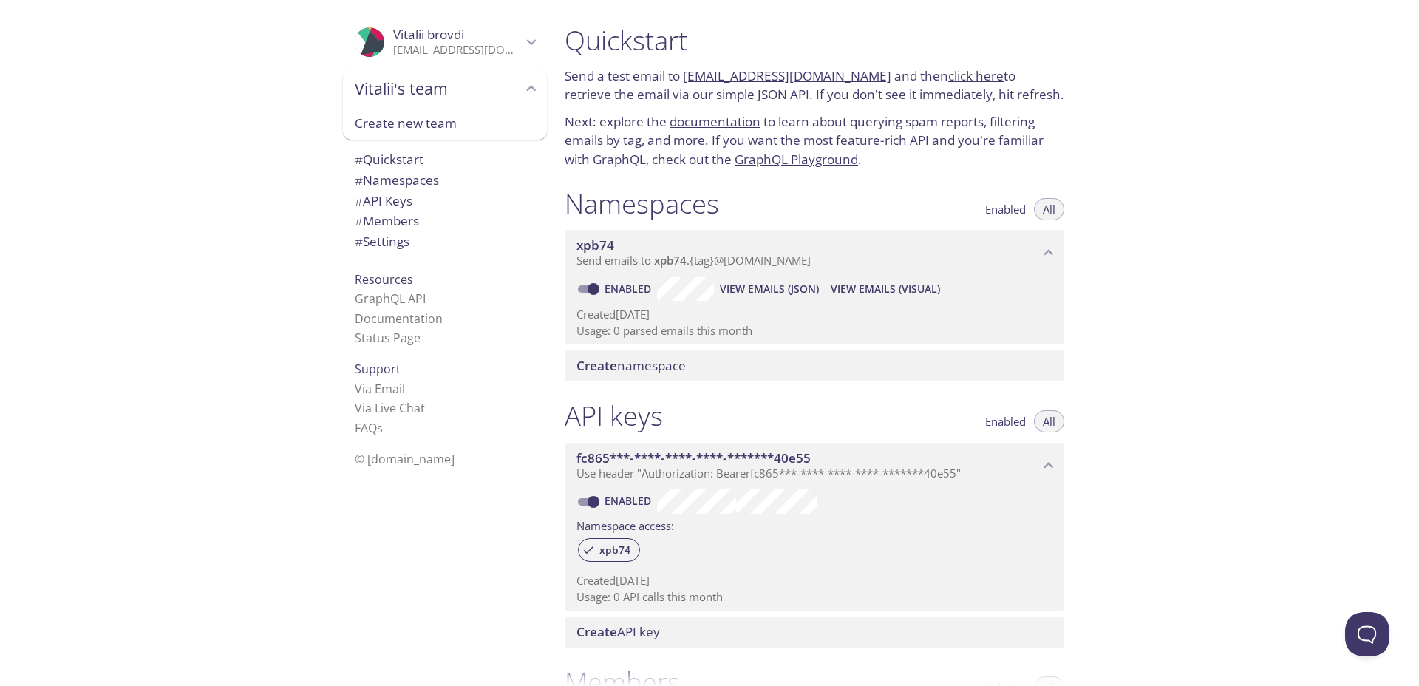
click at [659, 146] on p "Next: explore the documentation to learn about querying spam reports, filtering…" at bounding box center [815, 140] width 500 height 57
